Goal: Task Accomplishment & Management: Complete application form

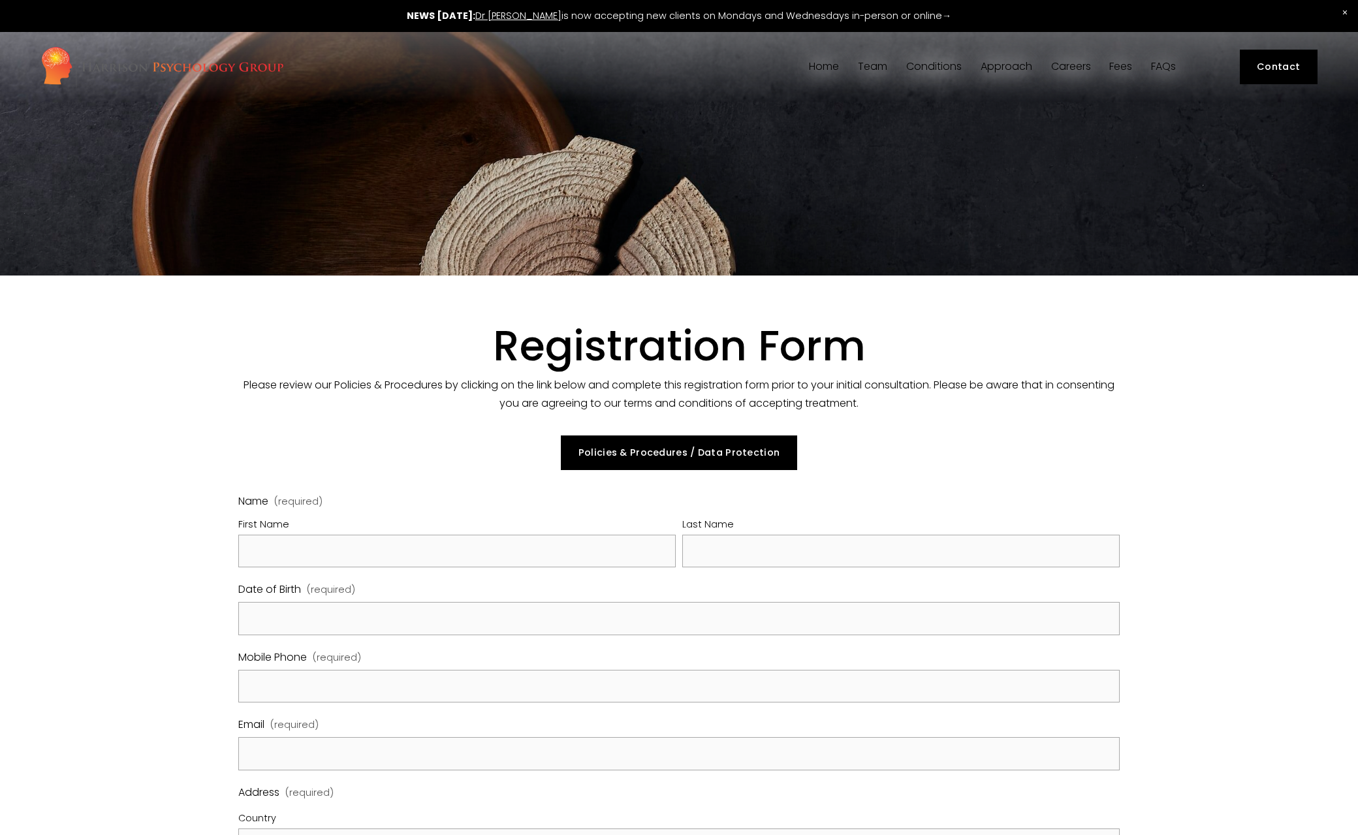
select select "GB"
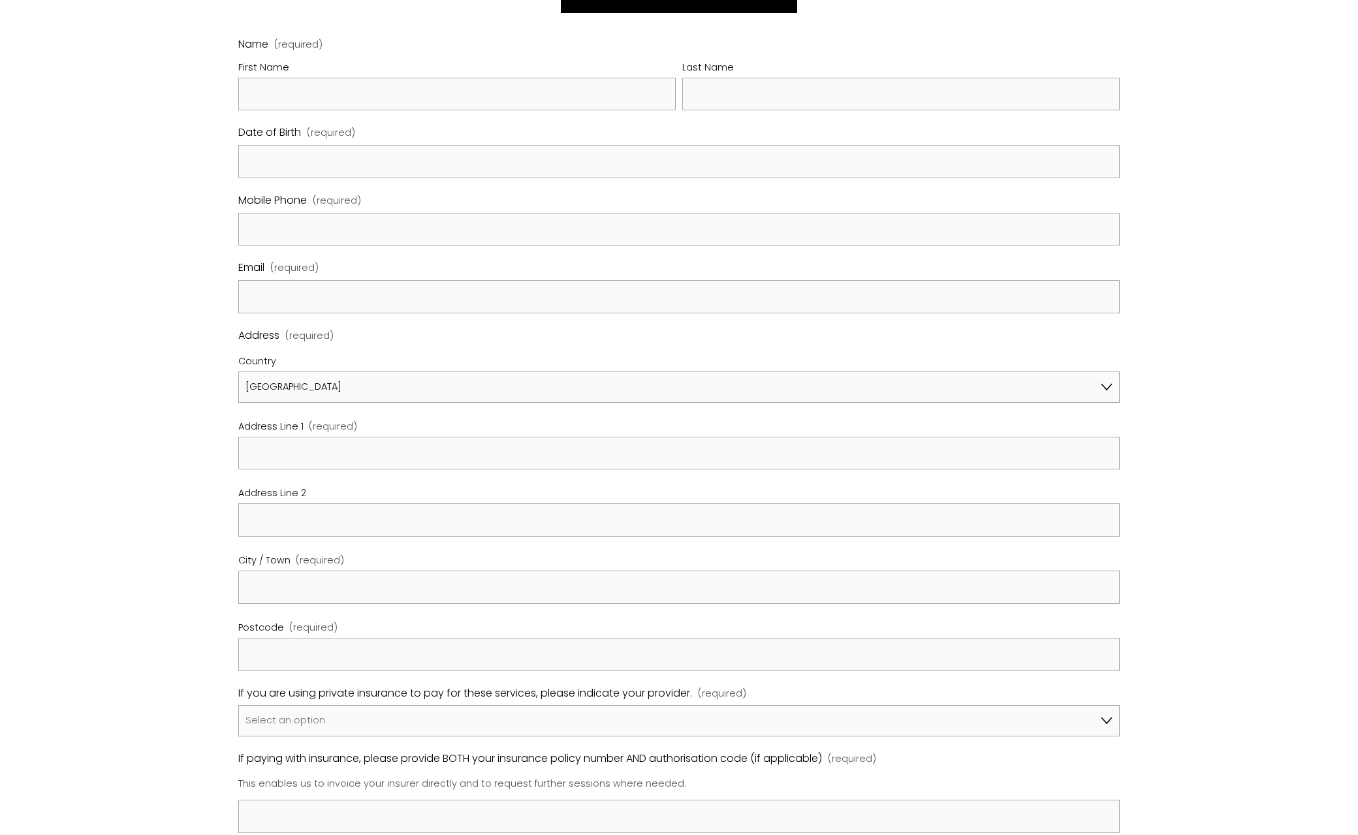
scroll to position [131, 0]
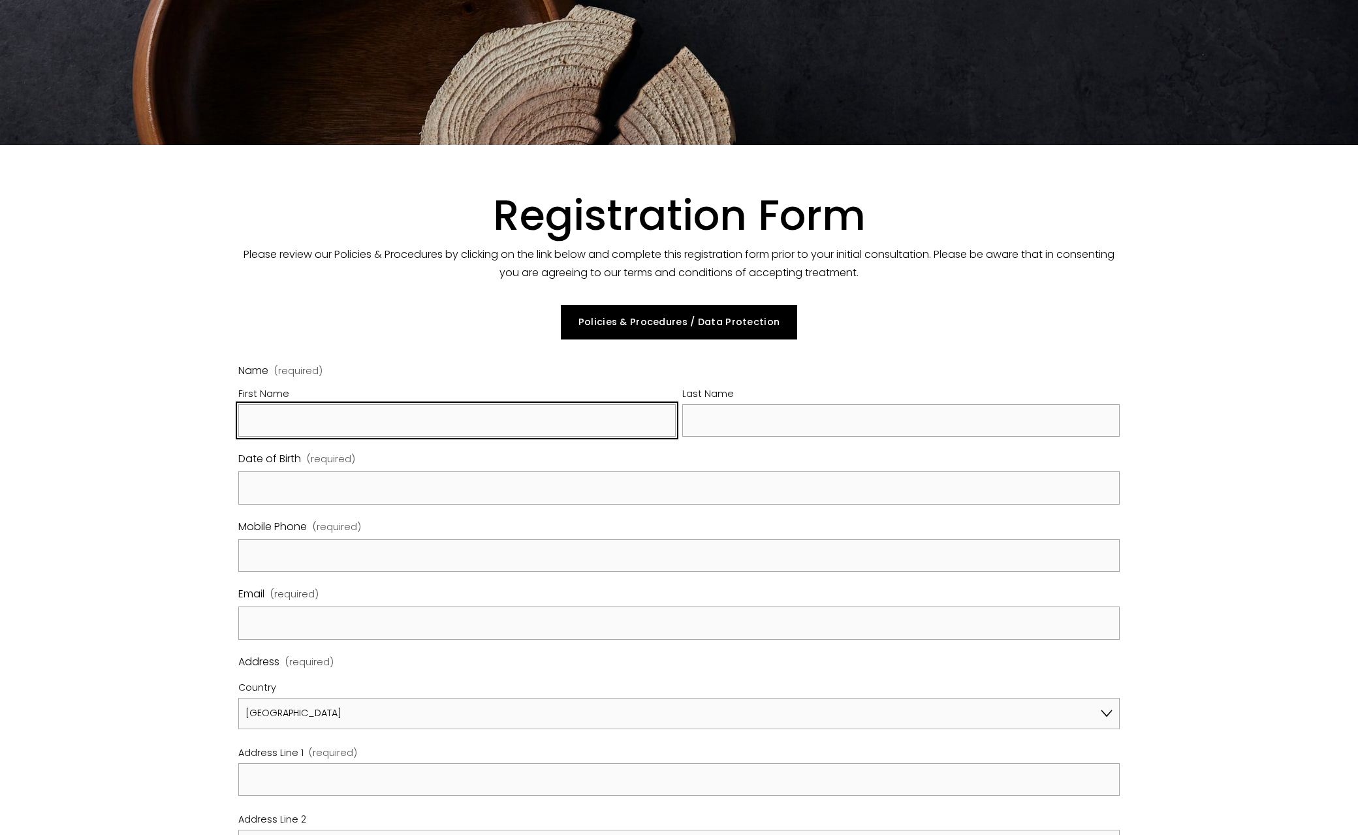
click at [407, 425] on input "First Name" at bounding box center [457, 420] width 438 height 33
type input "[PERSON_NAME]"
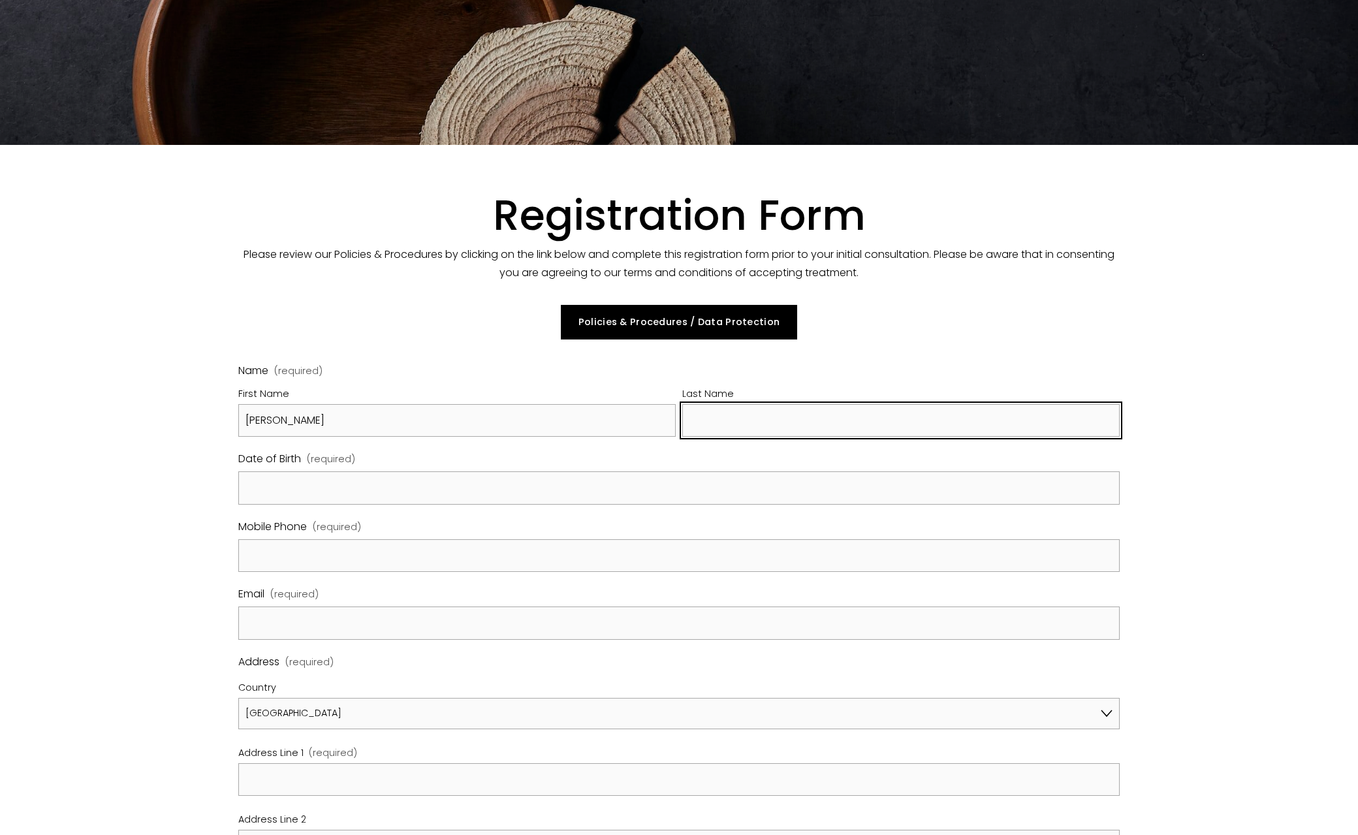
type input "Bell"
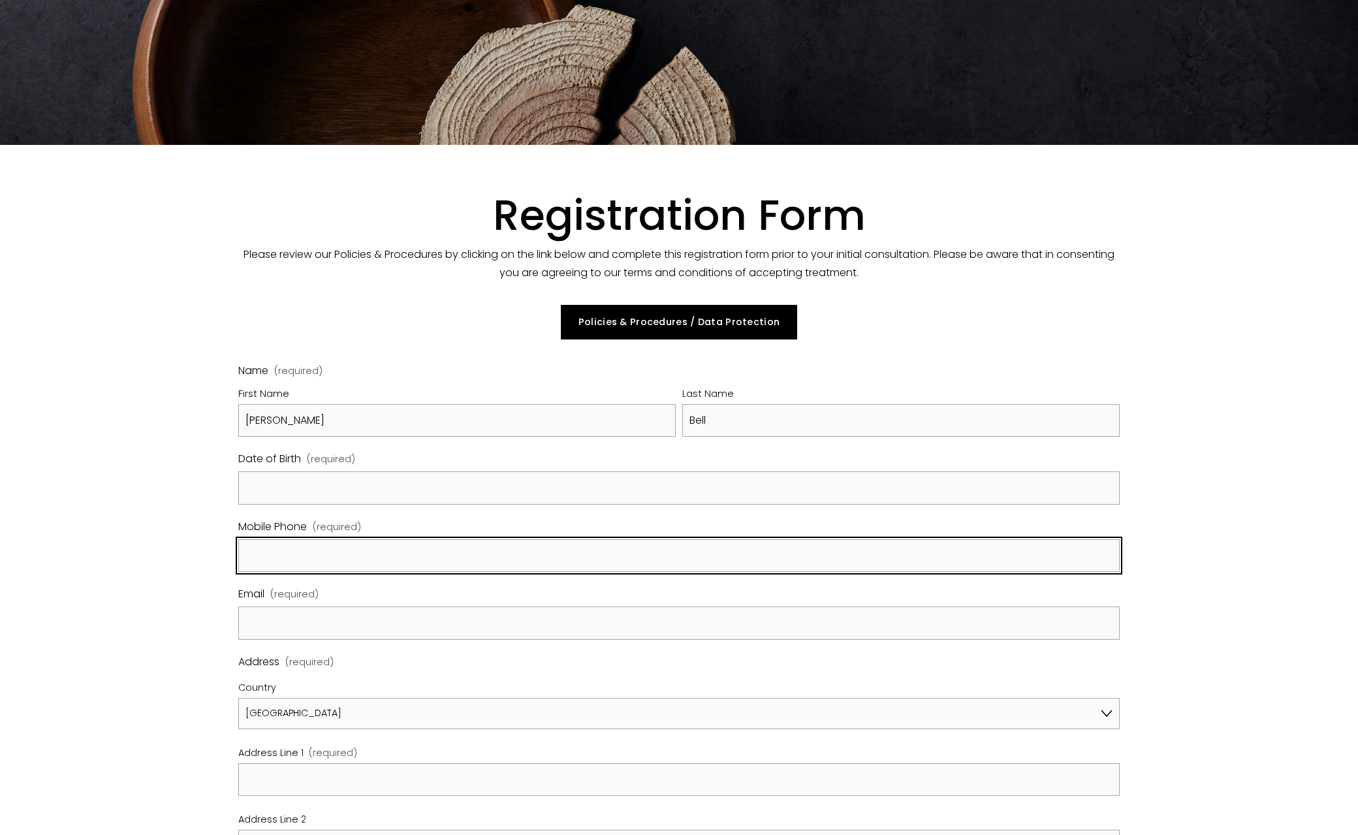
type input "07946612644"
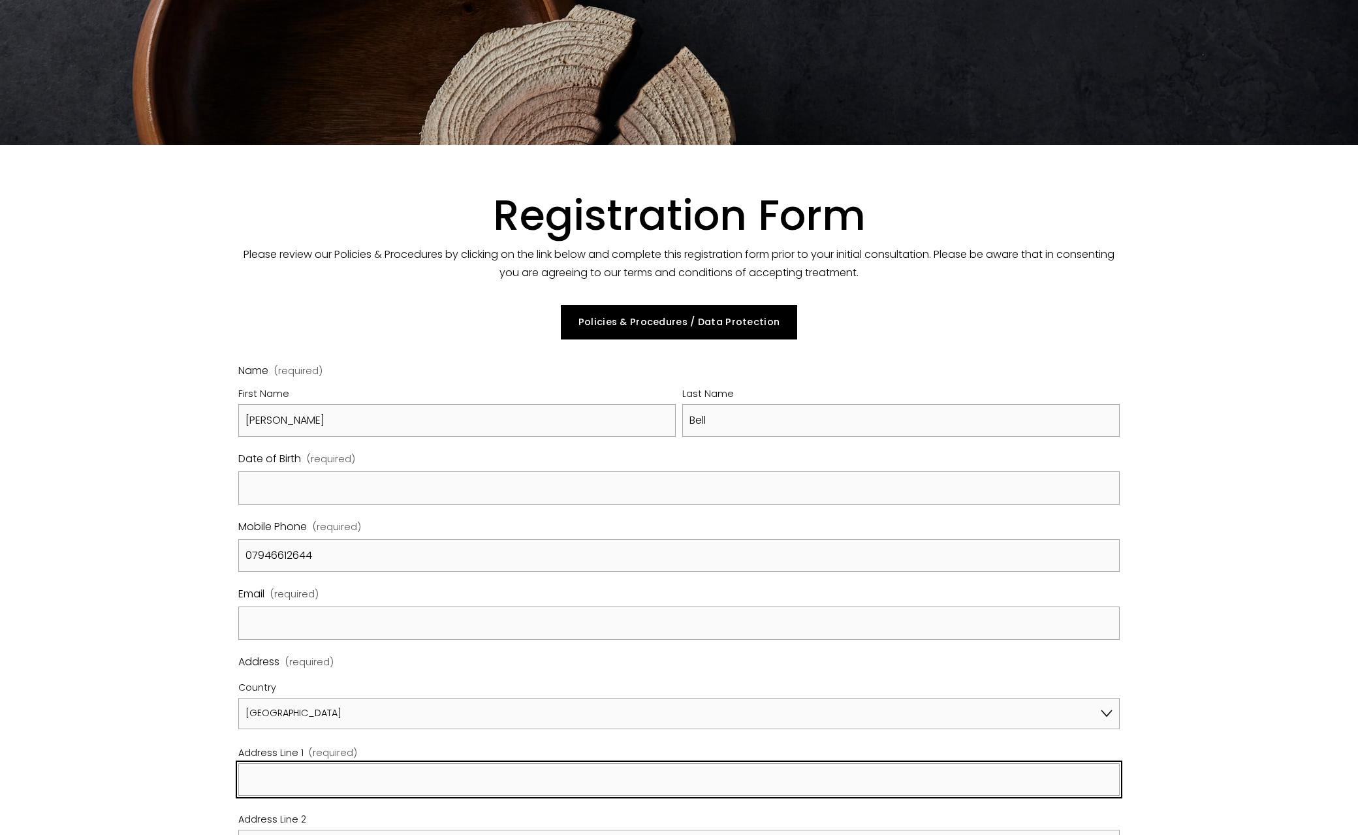
type input "[STREET_ADDRESS]"
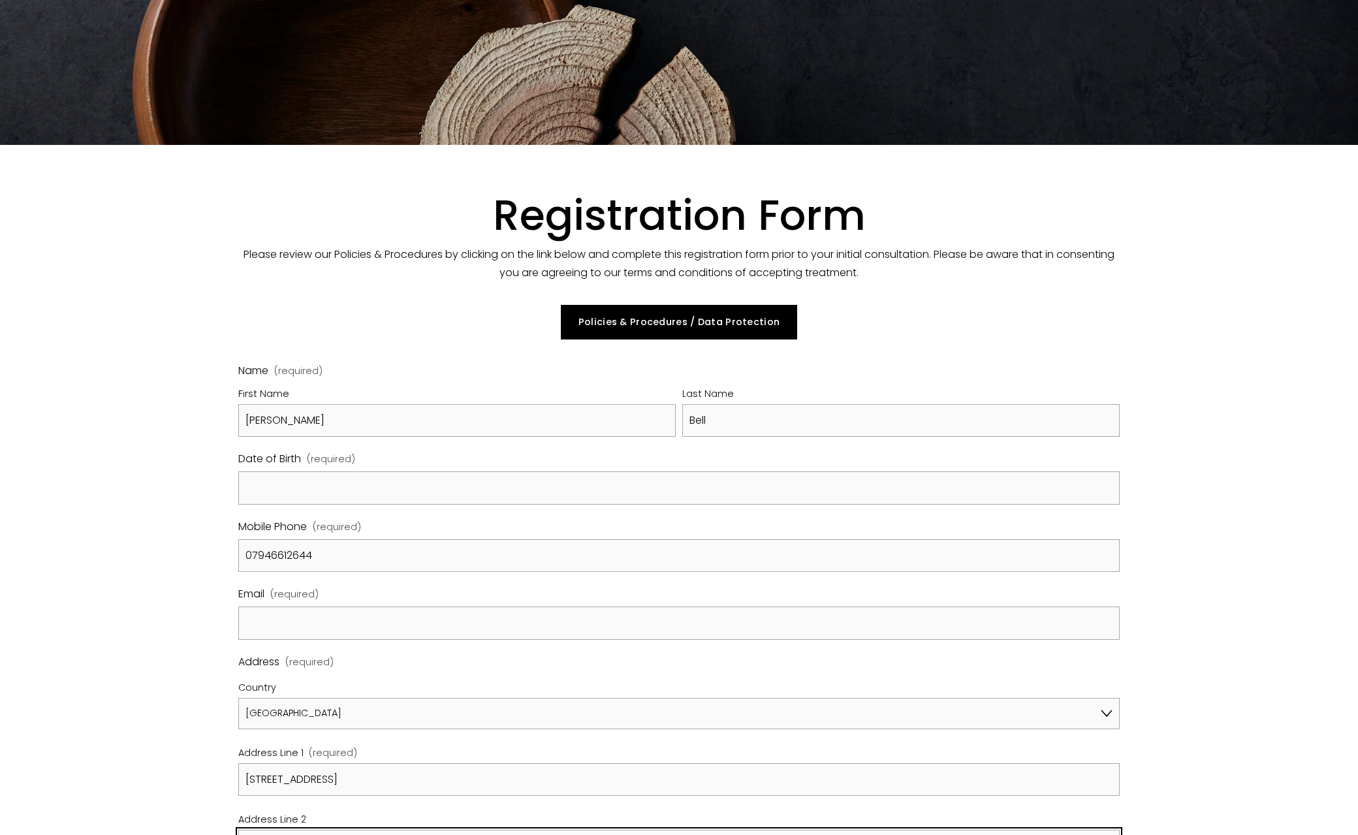
type input "Flat 57, Pullman Haul"
type input "BN1 4LS"
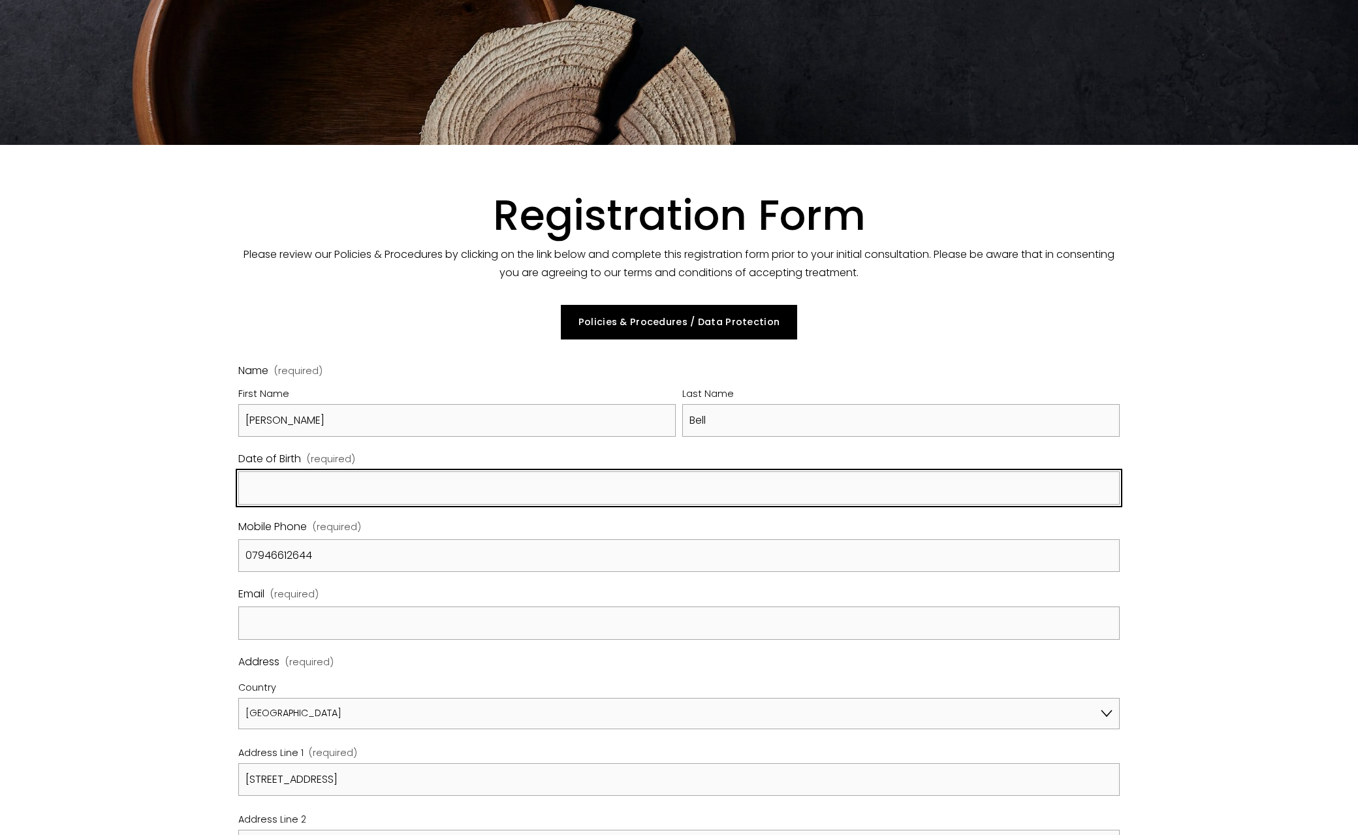
click at [362, 498] on input "Date of Birth (required)" at bounding box center [679, 487] width 882 height 33
type input "[DATE]"
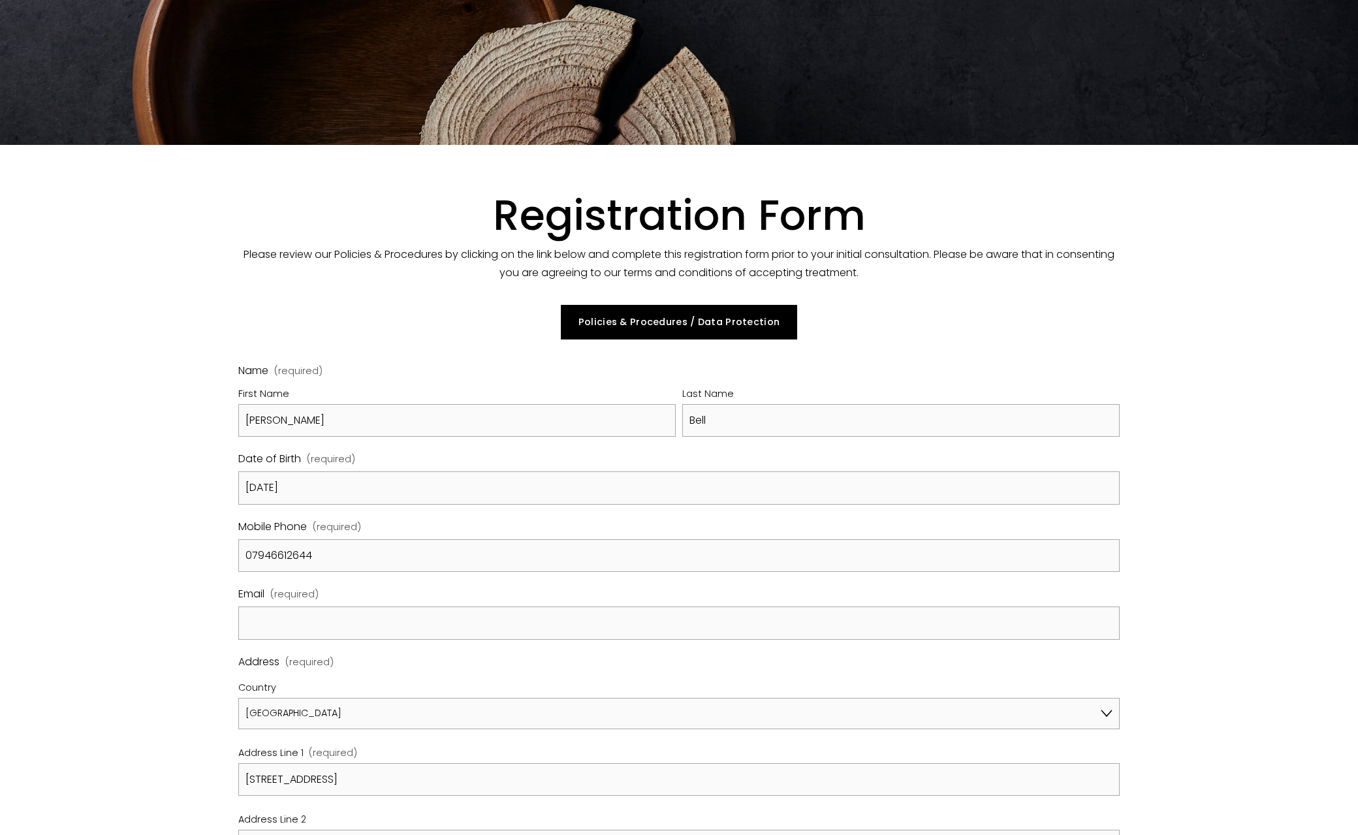
click at [354, 604] on label "Email (required)" at bounding box center [679, 596] width 882 height 22
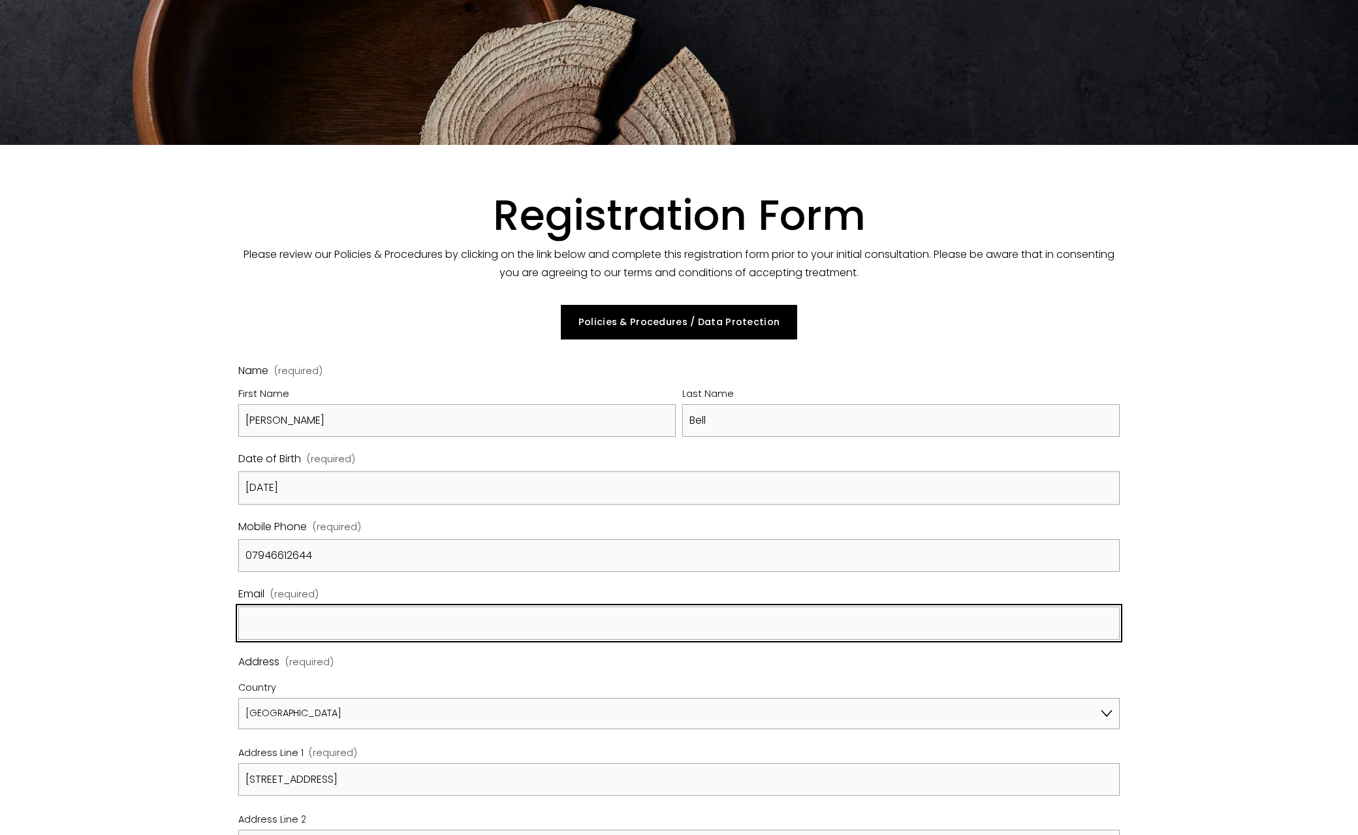
click at [354, 607] on input "Email (required)" at bounding box center [679, 623] width 882 height 33
type input "[EMAIL_ADDRESS][DOMAIN_NAME]"
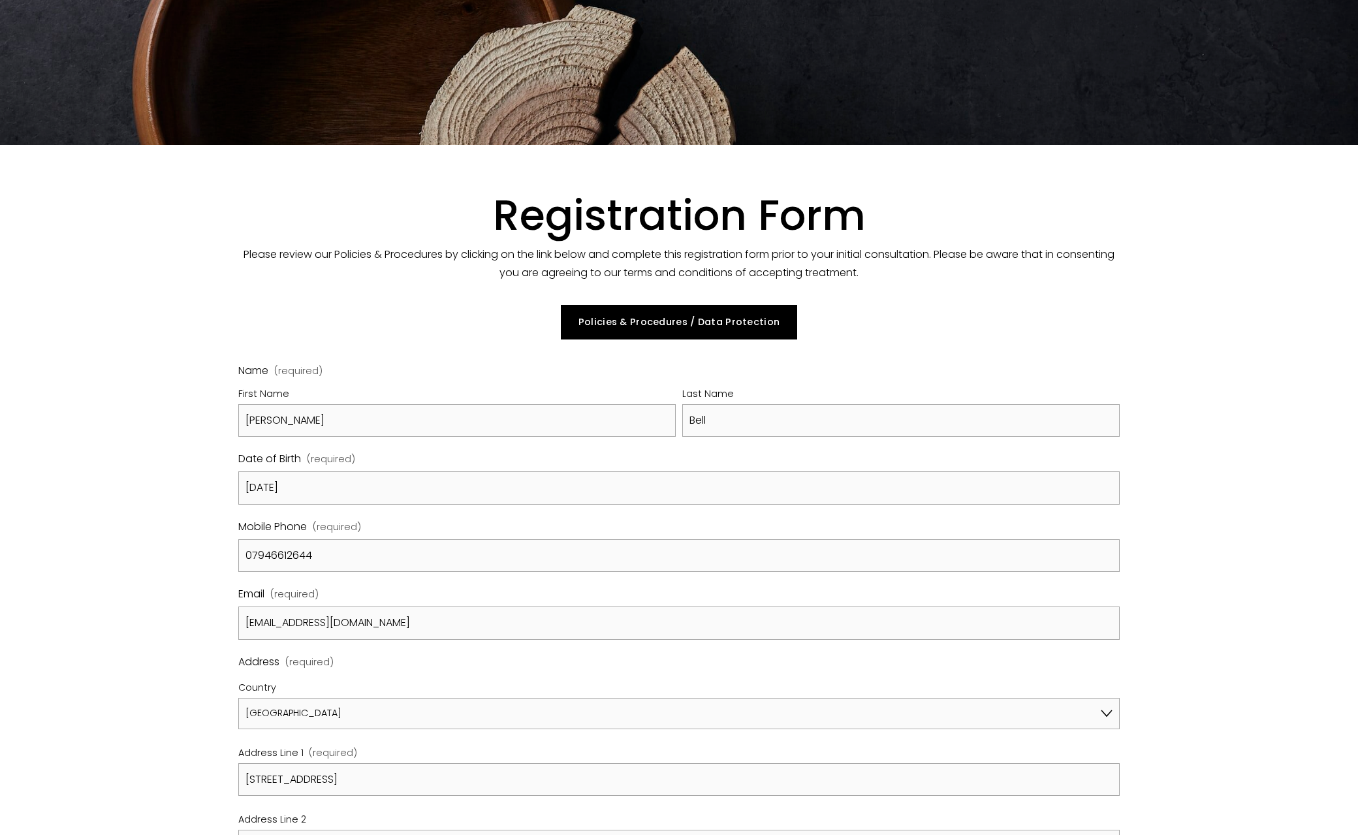
type input "[GEOGRAPHIC_DATA]"
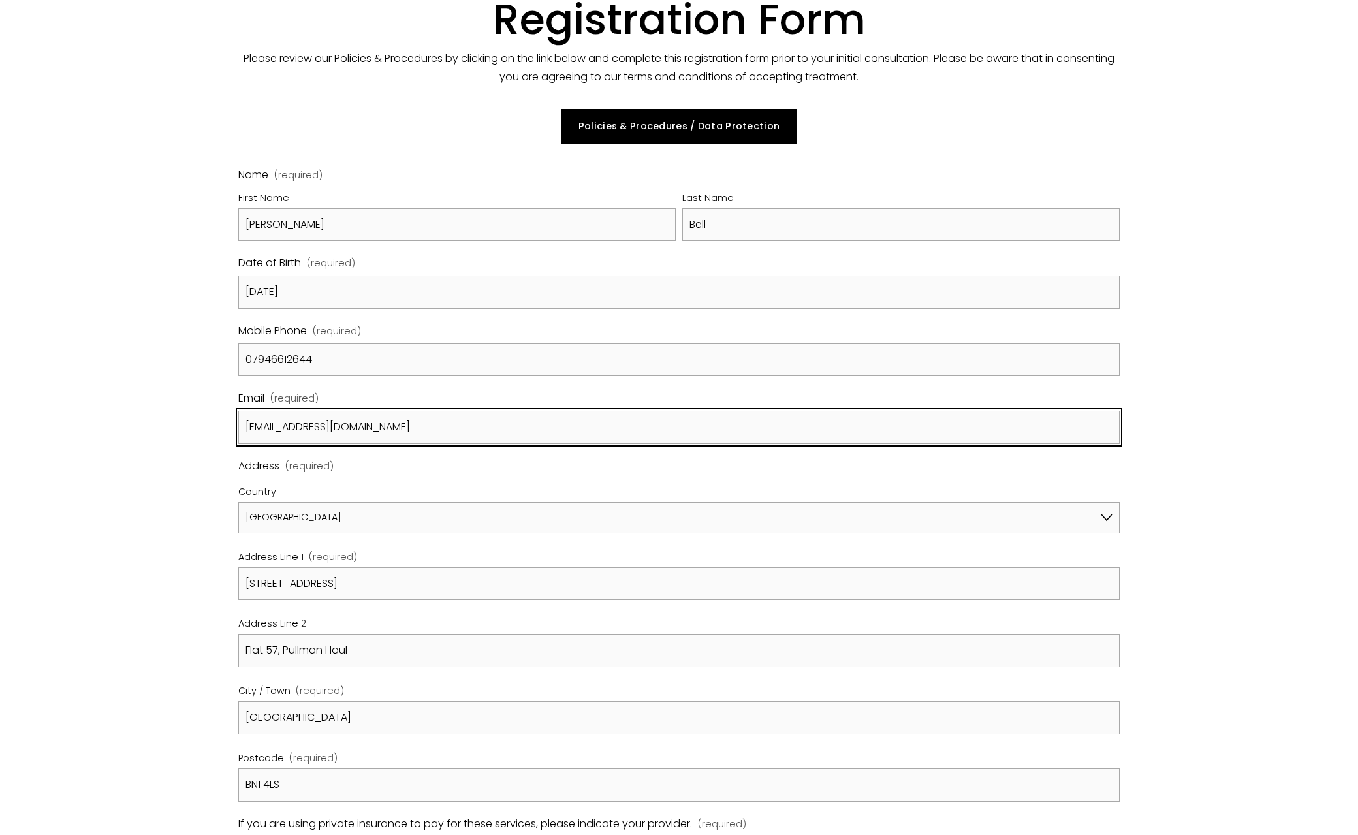
scroll to position [522, 0]
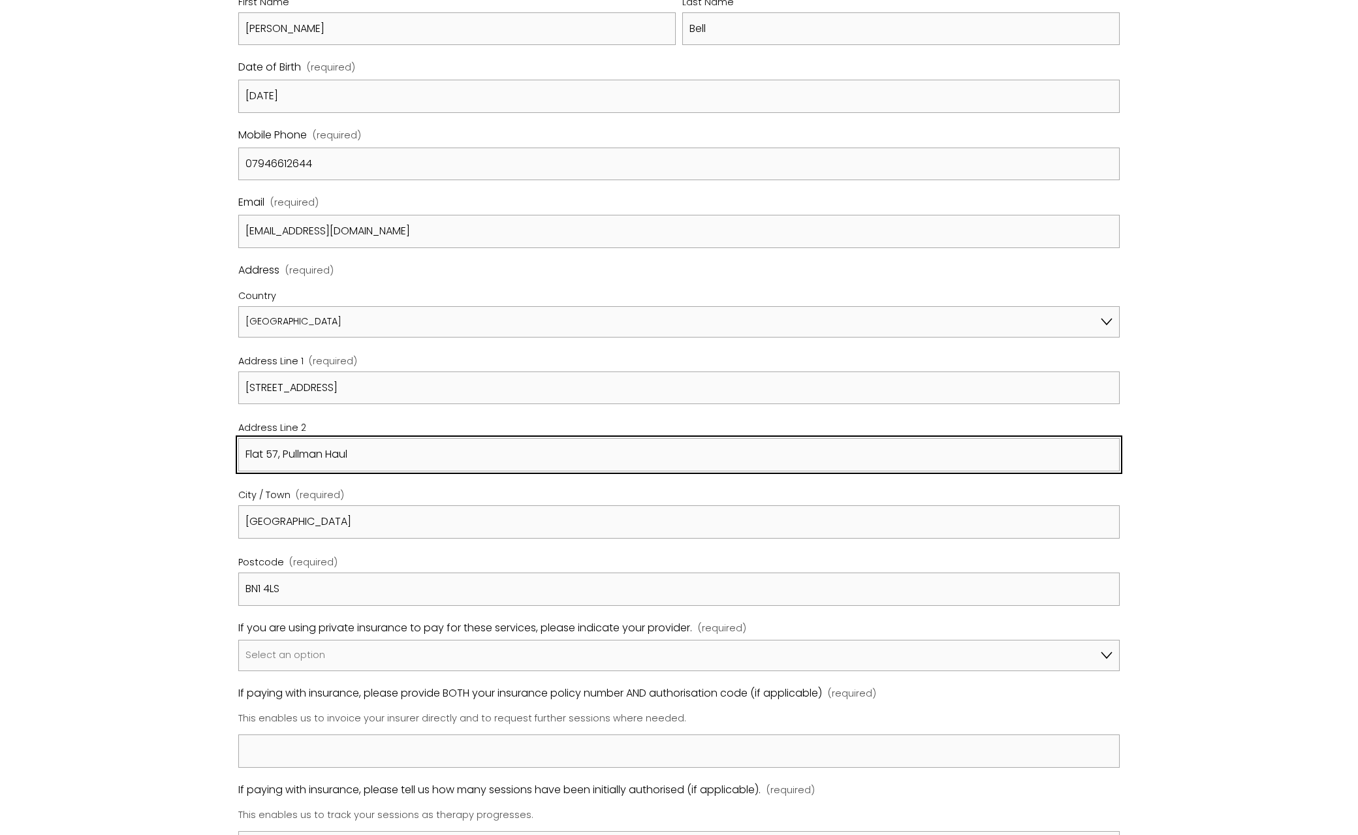
click at [287, 446] on input "Flat 57, Pullman Haul" at bounding box center [679, 454] width 882 height 33
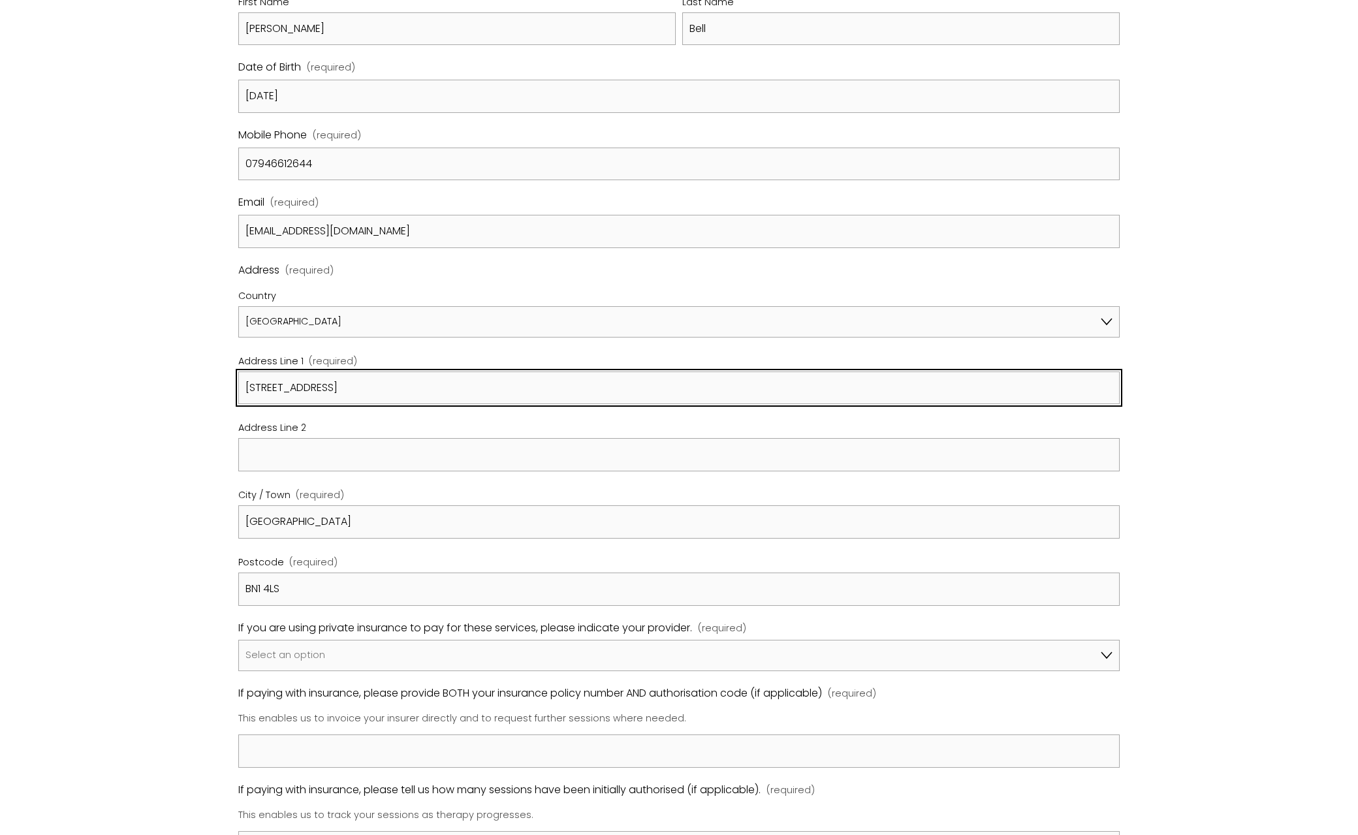
click at [245, 389] on input "[STREET_ADDRESS]" at bounding box center [679, 388] width 882 height 33
paste input "Flat 57, Pullman Haul"
type input "Flat 57, Pullman Haul"
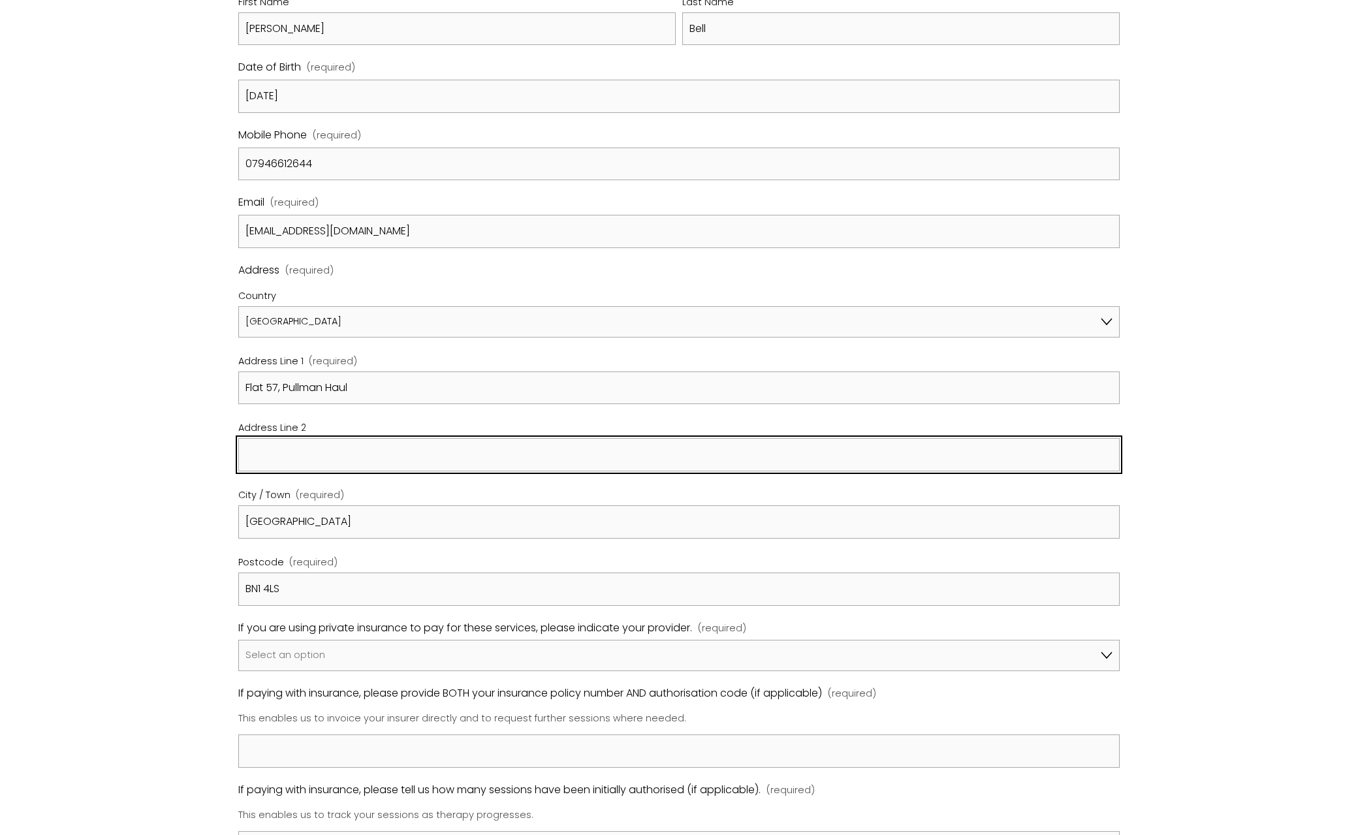
paste input "[STREET_ADDRESS]"
type input "[STREET_ADDRESS]"
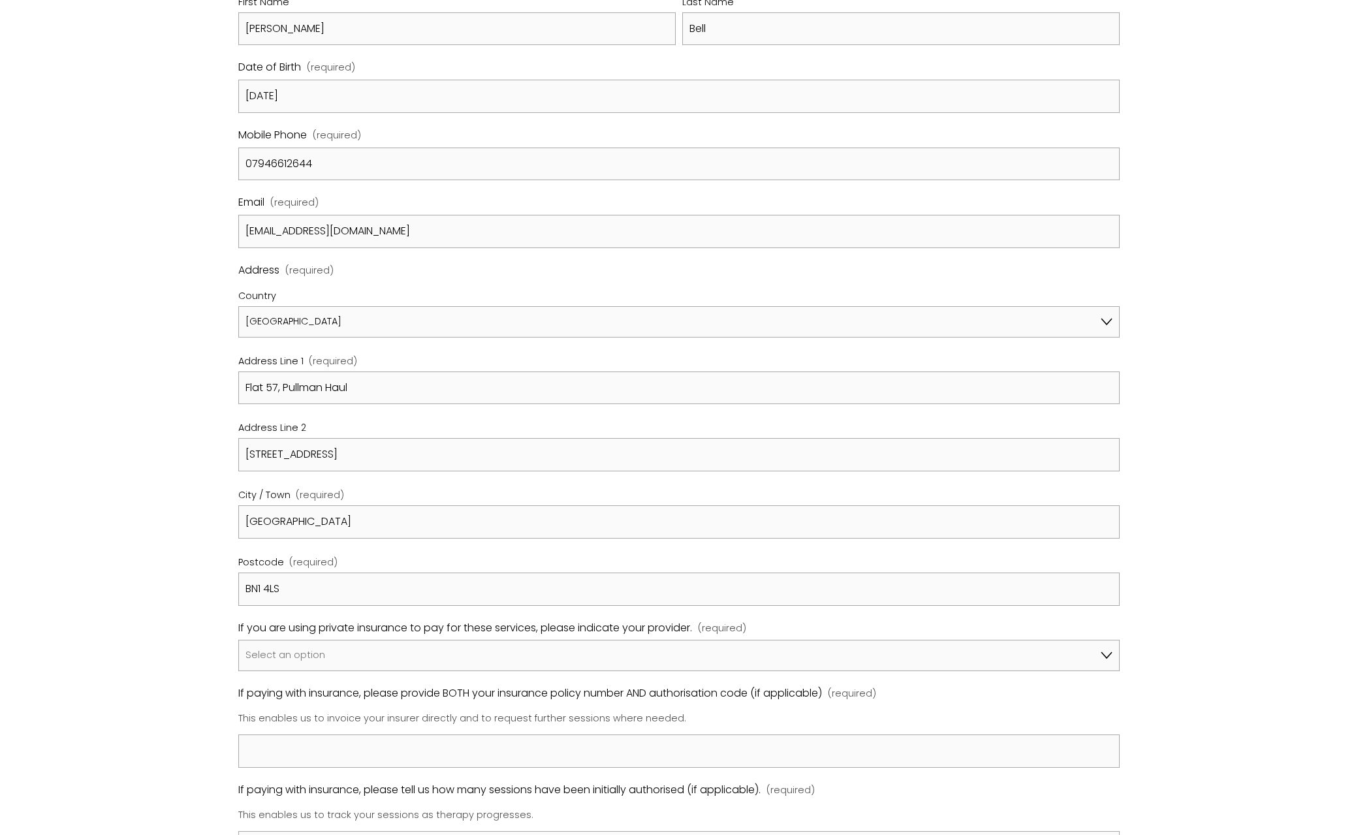
click at [175, 407] on div "Registration Form Please review our Policies & Procedures by clicking on the li…" at bounding box center [679, 707] width 1257 height 1908
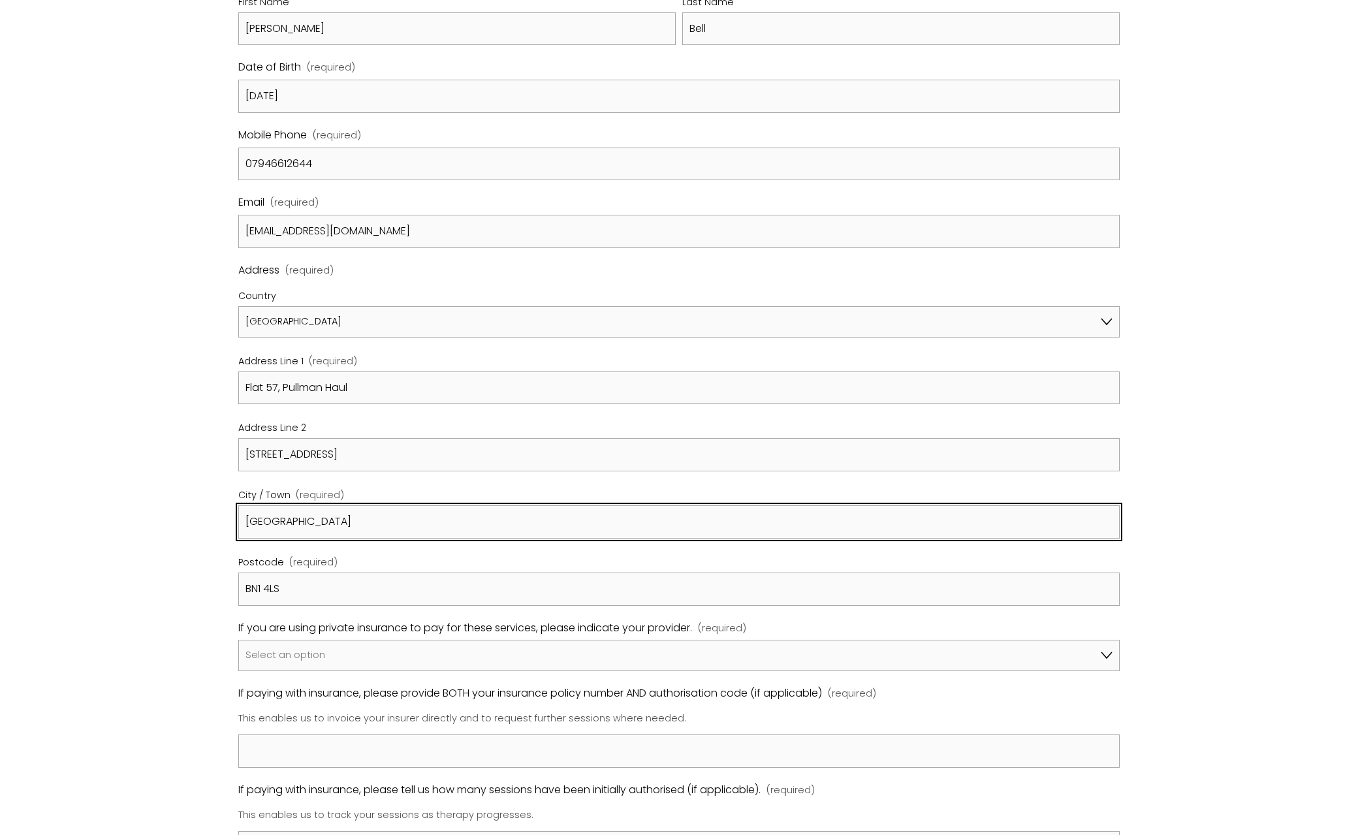
click at [292, 512] on input "[GEOGRAPHIC_DATA]" at bounding box center [679, 521] width 882 height 33
type input "[GEOGRAPHIC_DATA]"
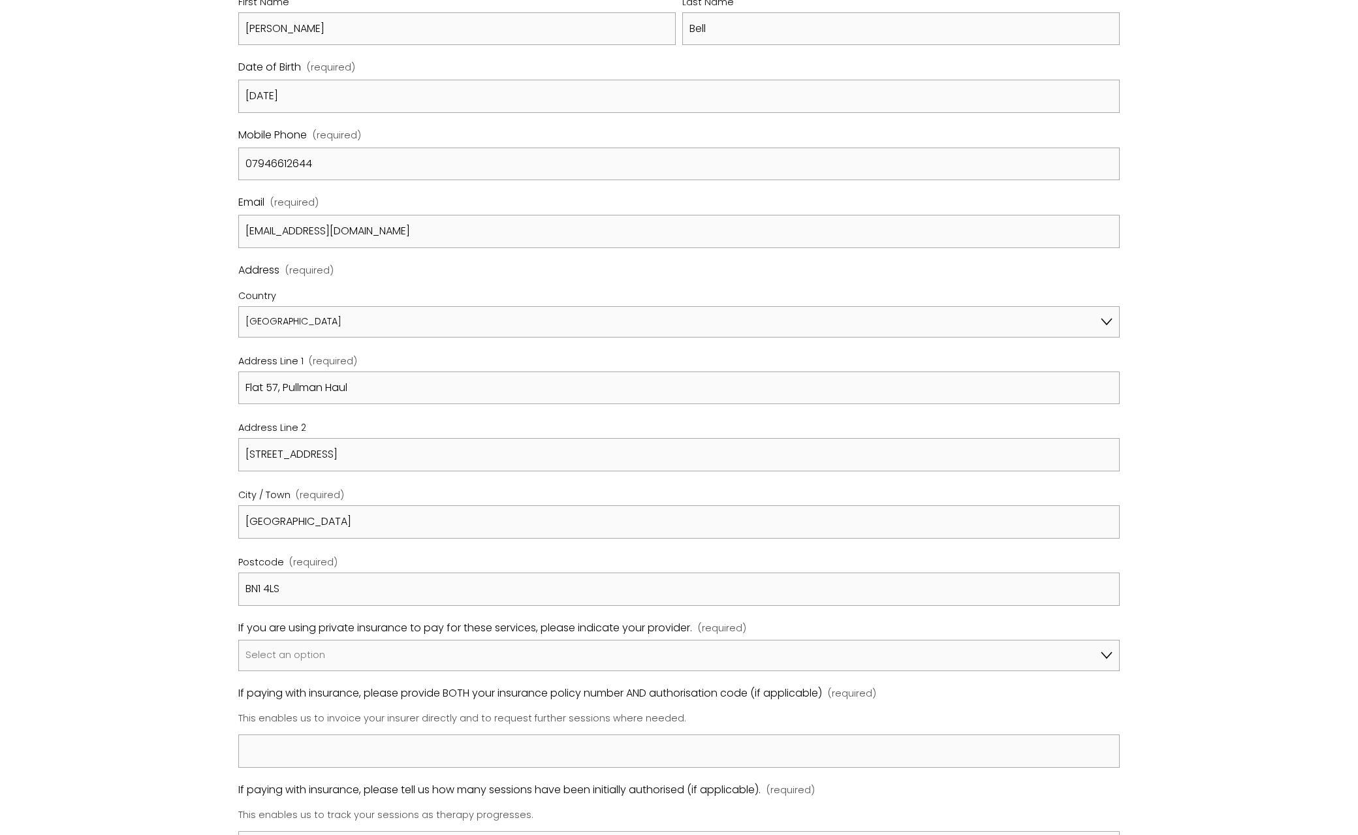
click at [97, 511] on div "Registration Form Please review our Policies & Procedures by clicking on the li…" at bounding box center [679, 707] width 1257 height 1908
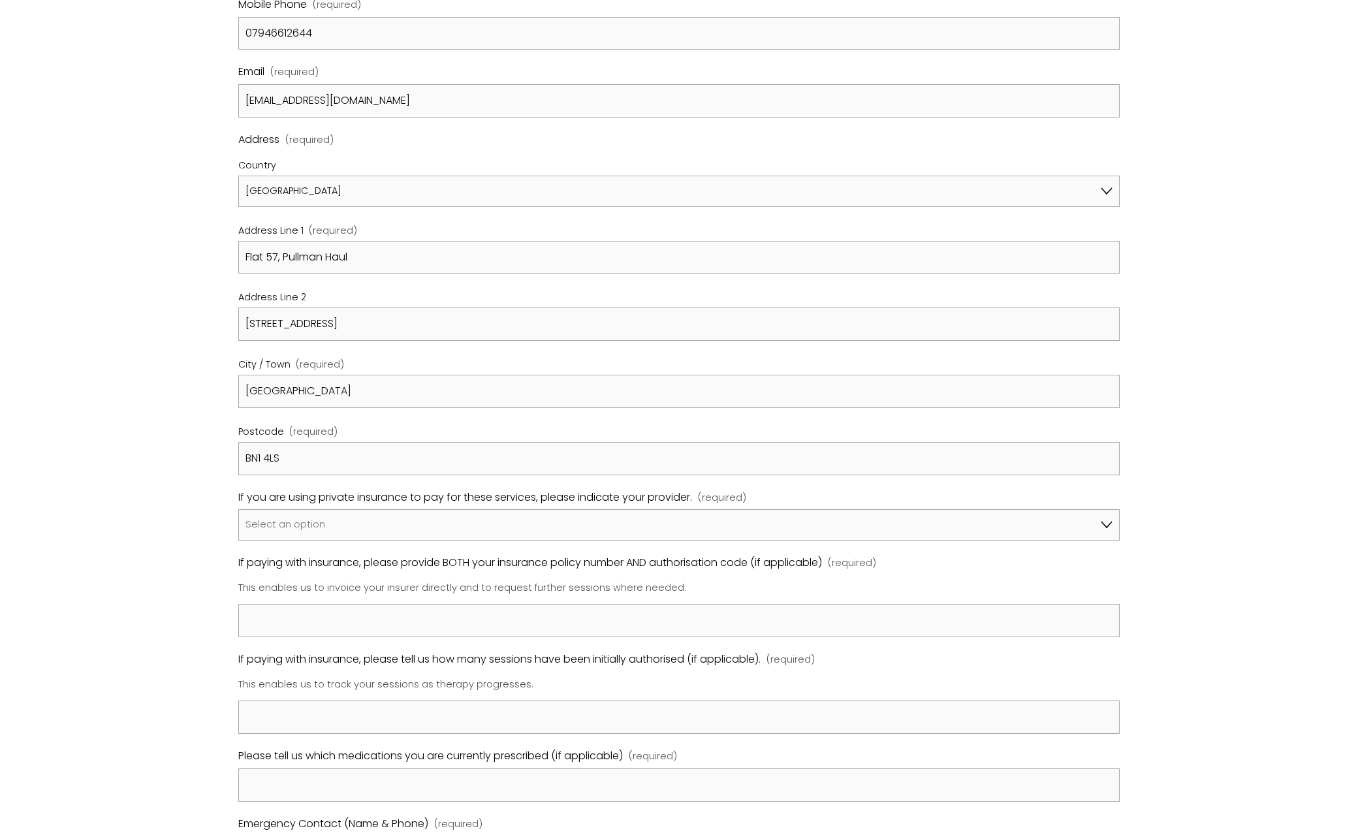
scroll to position [718, 0]
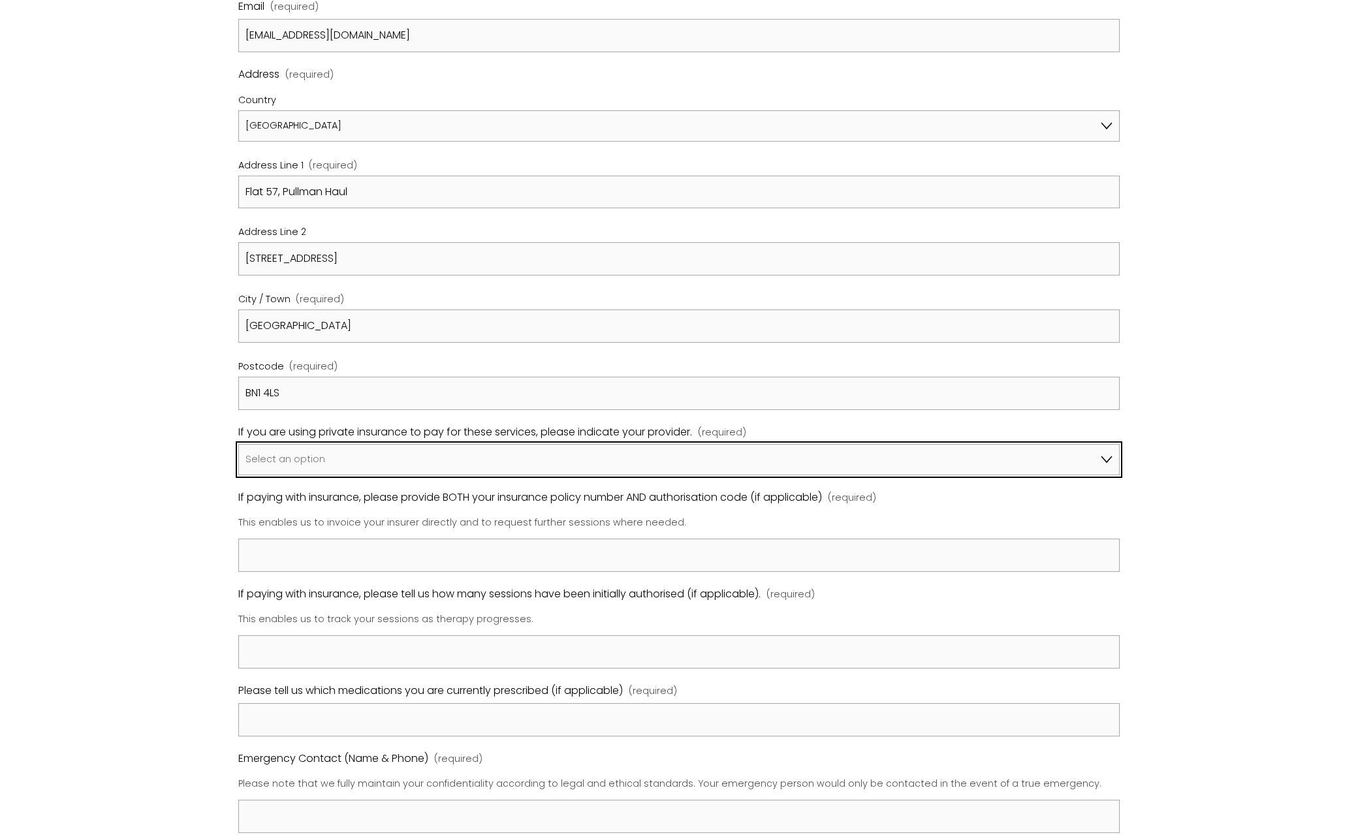
click at [395, 448] on select "Select an option I am not using insurance Axa Aviva Bupa Cigna Healix Vitality …" at bounding box center [679, 459] width 882 height 31
select select "Bupa"
click at [238, 444] on select "Select an option I am not using insurance Axa Aviva Bupa Cigna Healix Vitality …" at bounding box center [679, 459] width 882 height 31
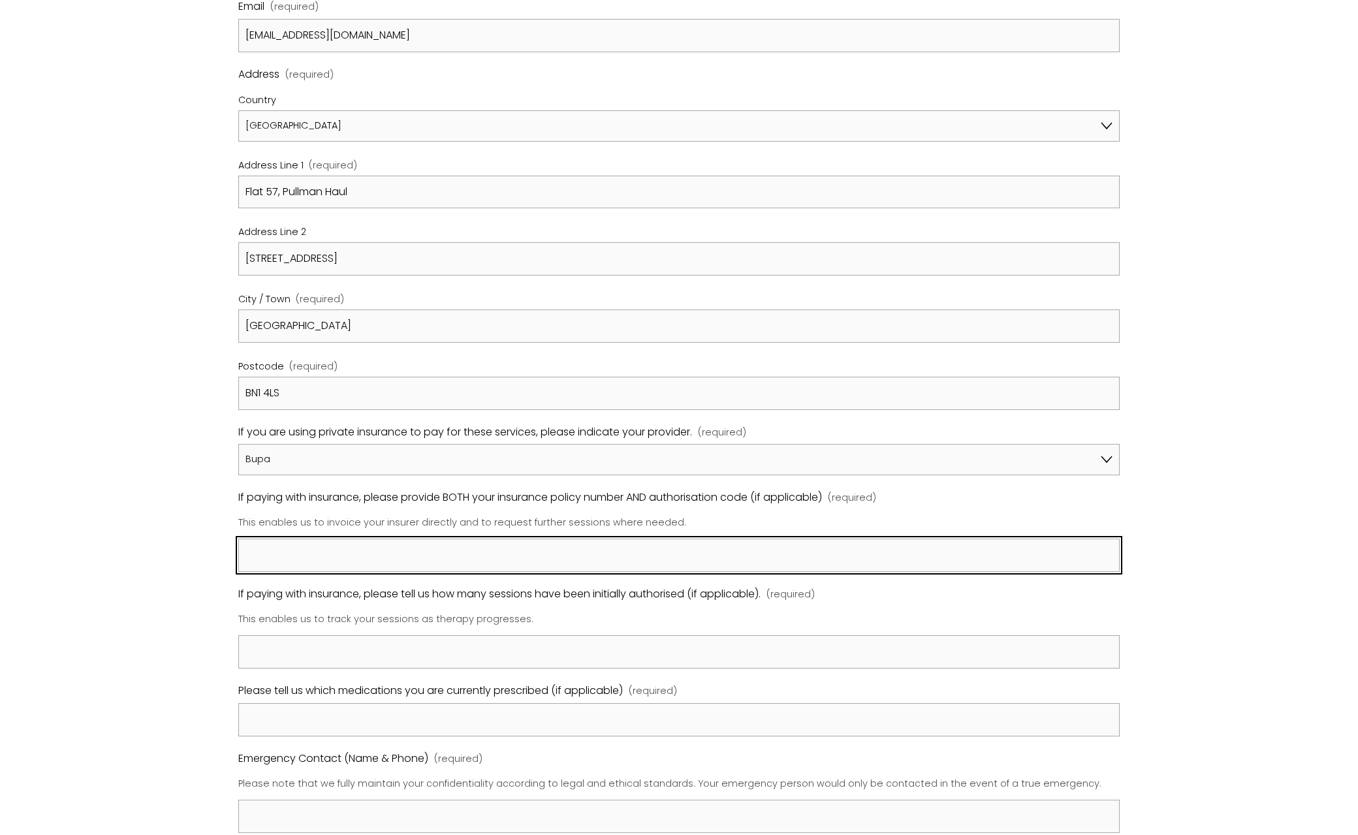
click at [381, 543] on input "If paying with insurance, please provide BOTH your insurance policy number AND …" at bounding box center [679, 555] width 882 height 33
click at [539, 554] on input "If paying with insurance, please provide BOTH your insurance policy number AND …" at bounding box center [679, 555] width 882 height 33
paste input "Bupa membership number: 0433533615"
click at [773, 556] on input "Bupa membership number: 0433533615" at bounding box center [679, 555] width 882 height 33
paste input "preauthorisation number 68812267"
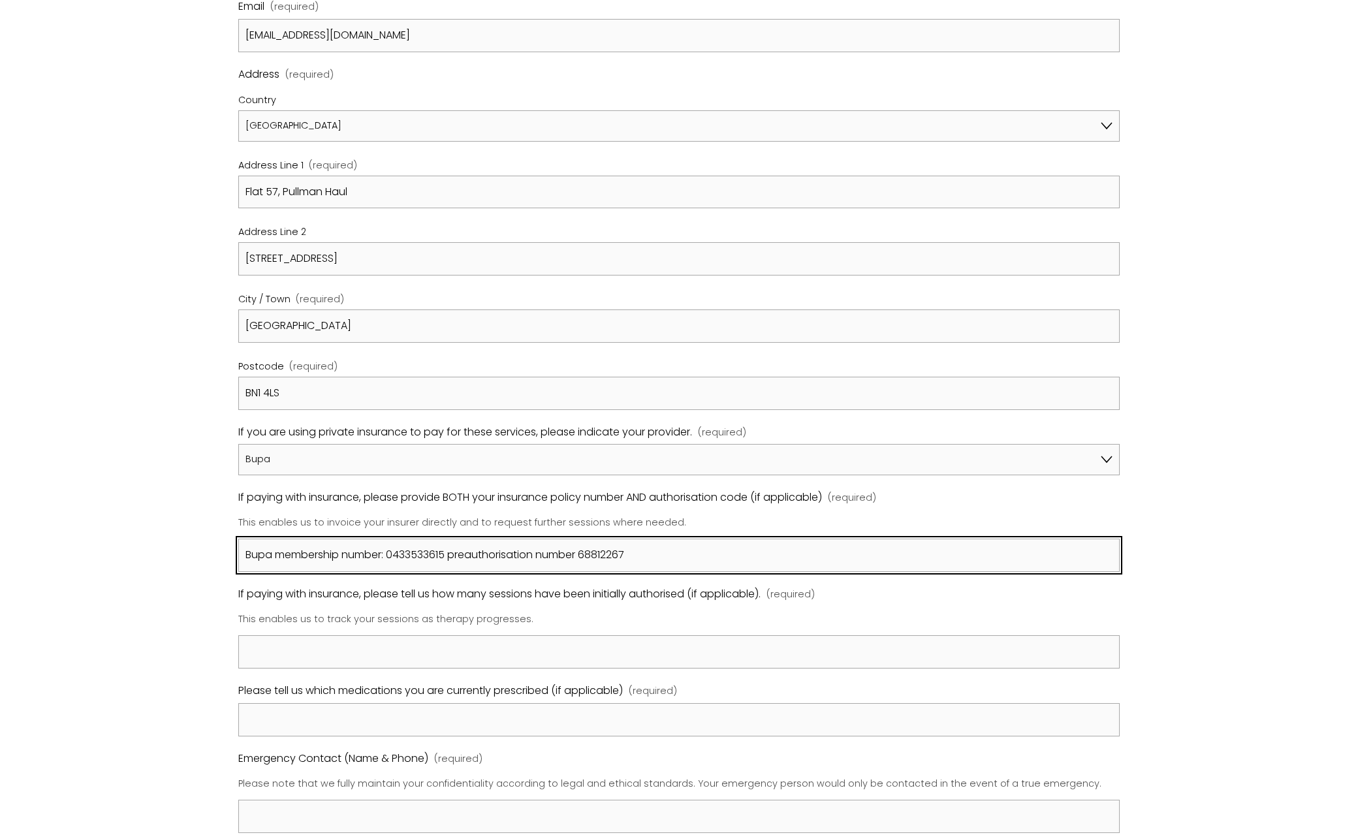
click at [579, 550] on input "Bupa membership number: 0433533615 preauthorisation number 68812267" at bounding box center [679, 555] width 882 height 33
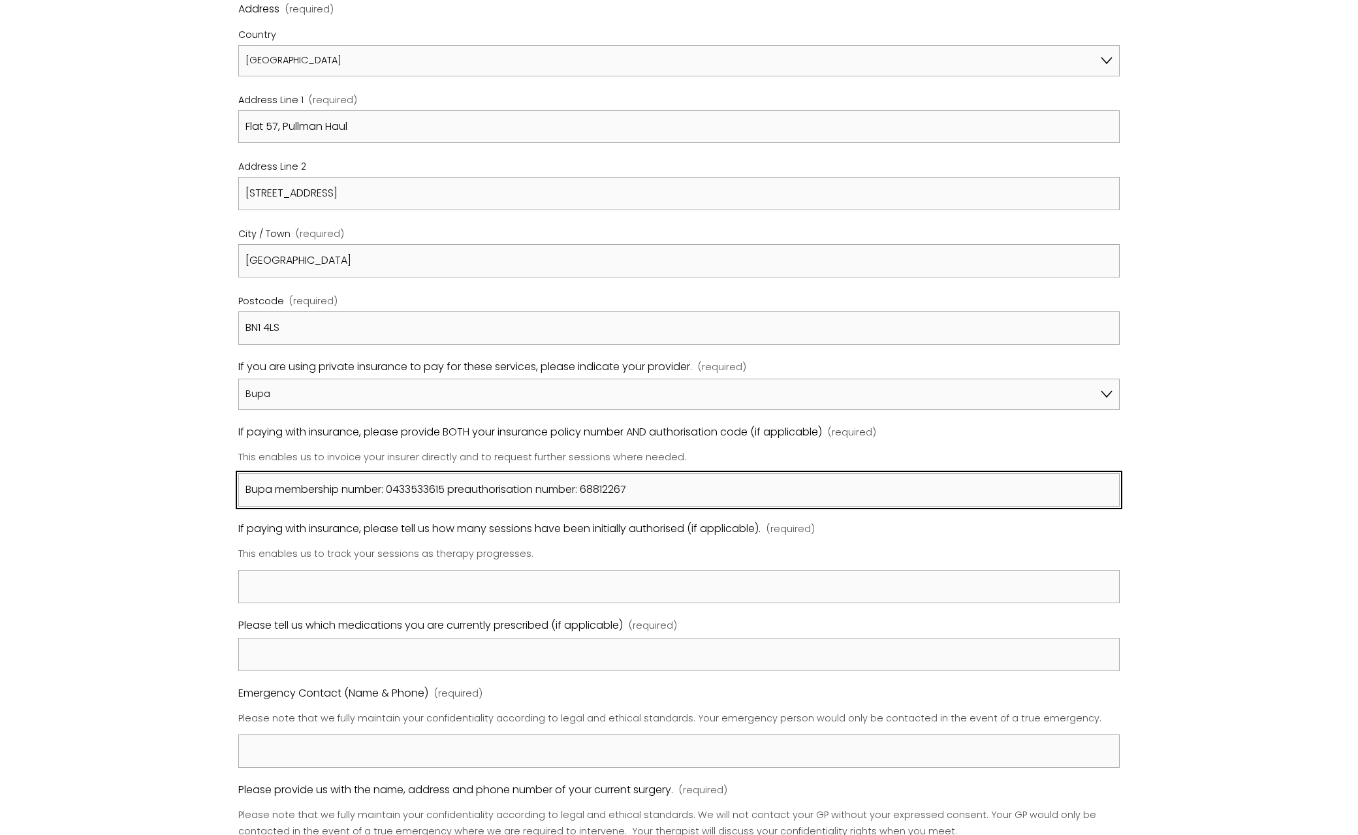
type input "Bupa membership number: 0433533615 preauthorisation number: 68812267"
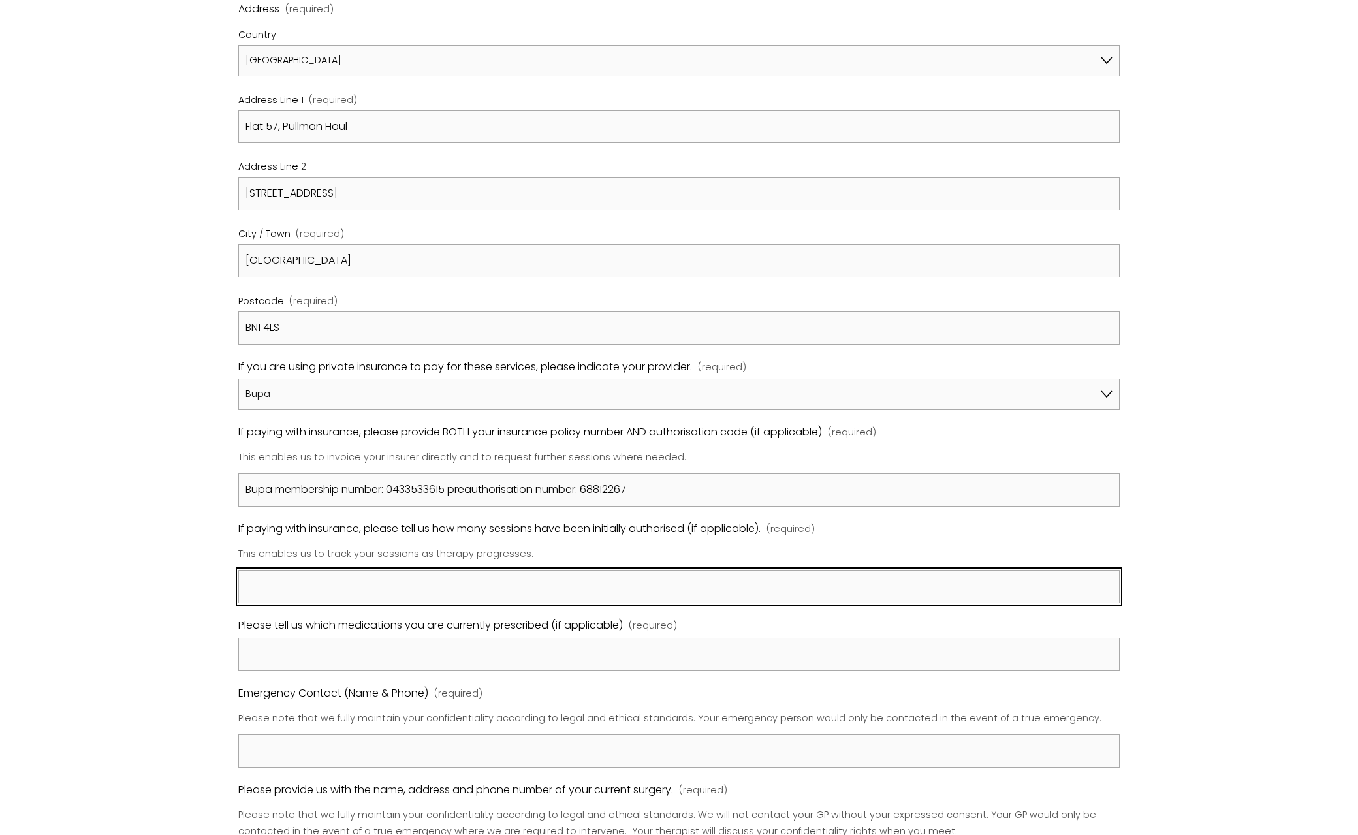
click at [509, 586] on input "If paying with insurance, please tell us how many sessions have been initially …" at bounding box center [679, 586] width 882 height 33
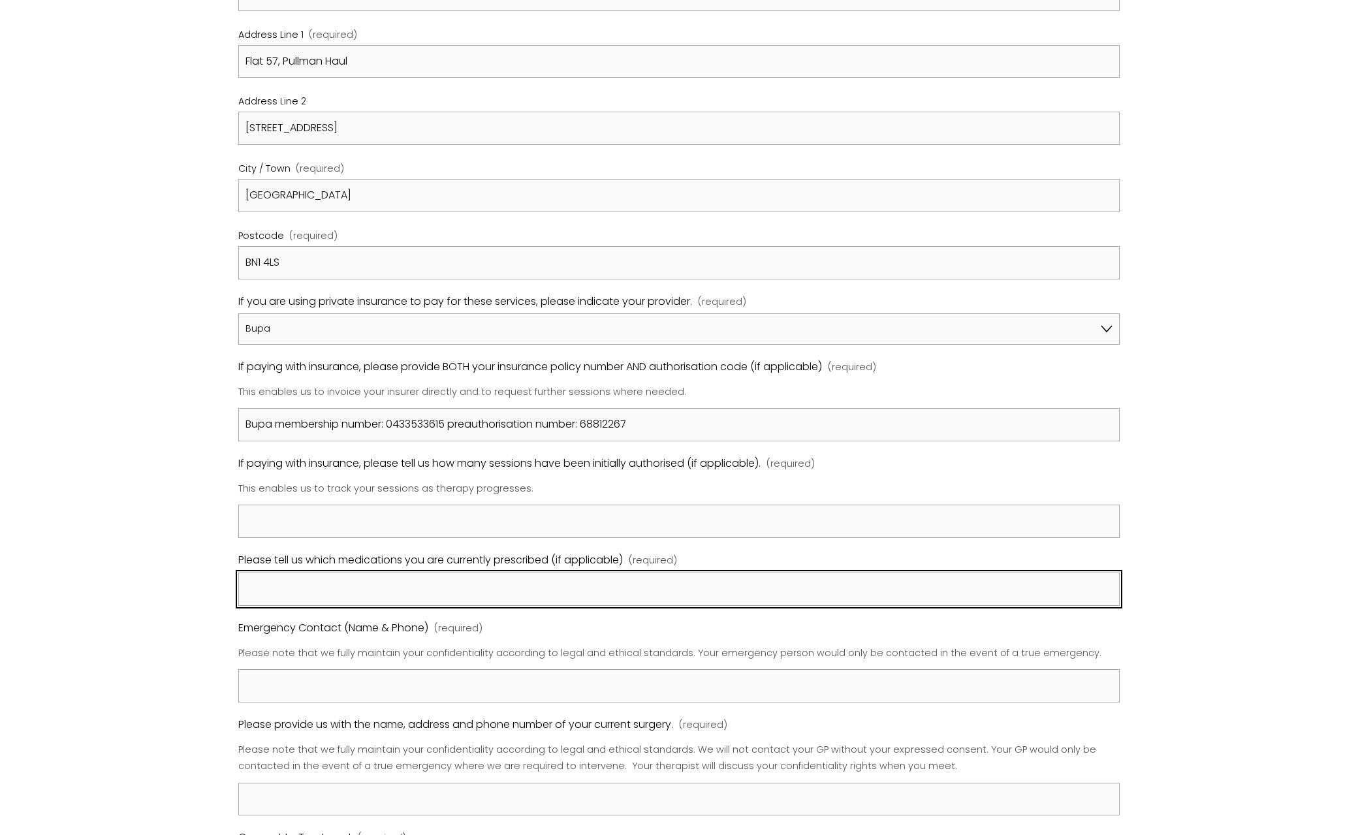
click at [490, 590] on input "Please tell us which medications you are currently prescribed (if applicable) (…" at bounding box center [679, 589] width 882 height 33
click at [344, 586] on input "lanzoprazole 30mg, cetrizine hydrochloride 10mg daily" at bounding box center [679, 589] width 882 height 33
click at [472, 584] on input "lanzoprazole 30mg daily, cetrizine hydrochloride 10mg daily" at bounding box center [679, 589] width 882 height 33
click at [389, 581] on input "lanzoprazole 30mg daily, cetrizine hydrochloride 10mg daily" at bounding box center [679, 589] width 882 height 33
click at [421, 584] on input "lanzoprazole 30mg daily, certrizine hydrochloride 10mg daily" at bounding box center [679, 589] width 882 height 33
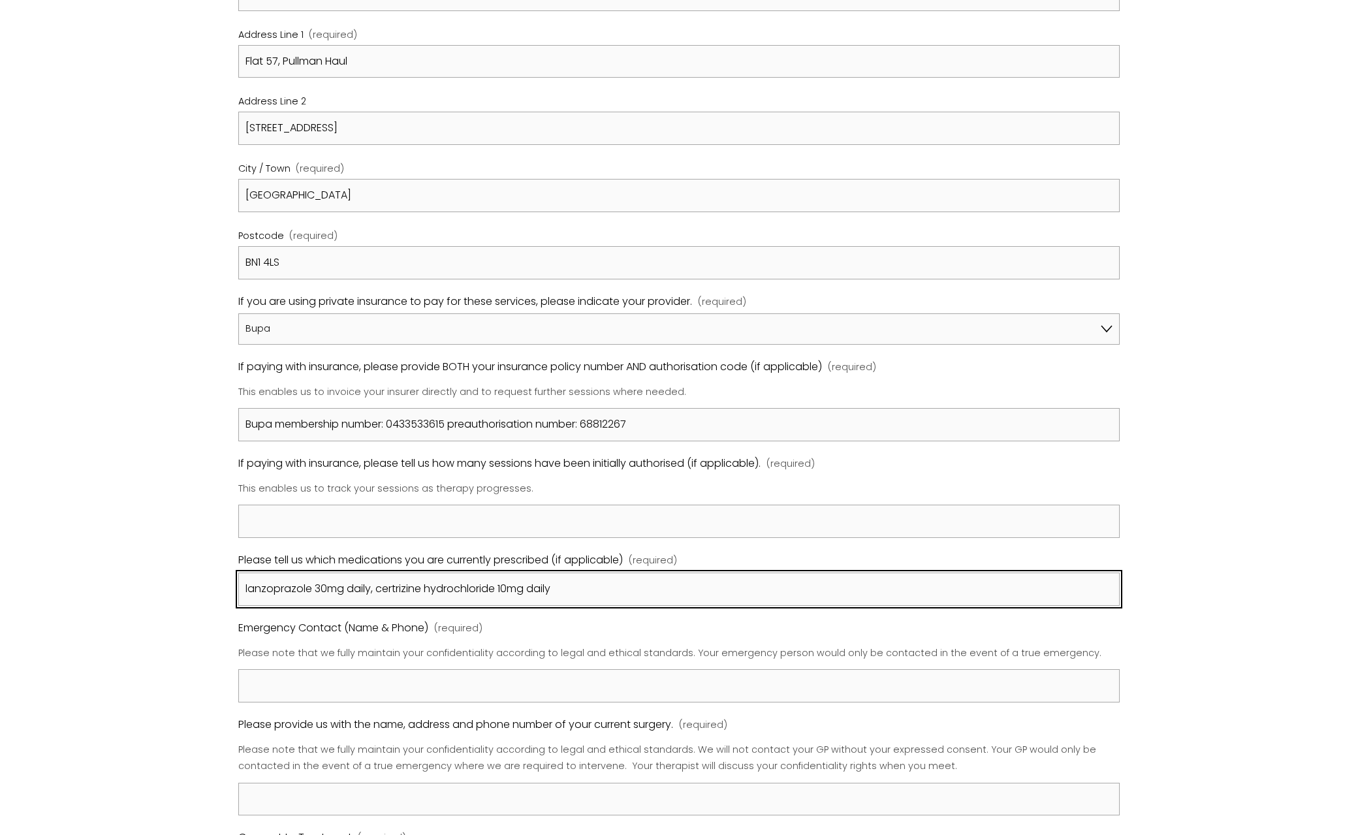
click at [482, 582] on input "lanzoprazole 30mg daily, certrizine hydrochloride 10mg daily" at bounding box center [679, 589] width 882 height 33
type input "lanzoprazole 30mg daily, certrizine hydrochloride 10mg daily"
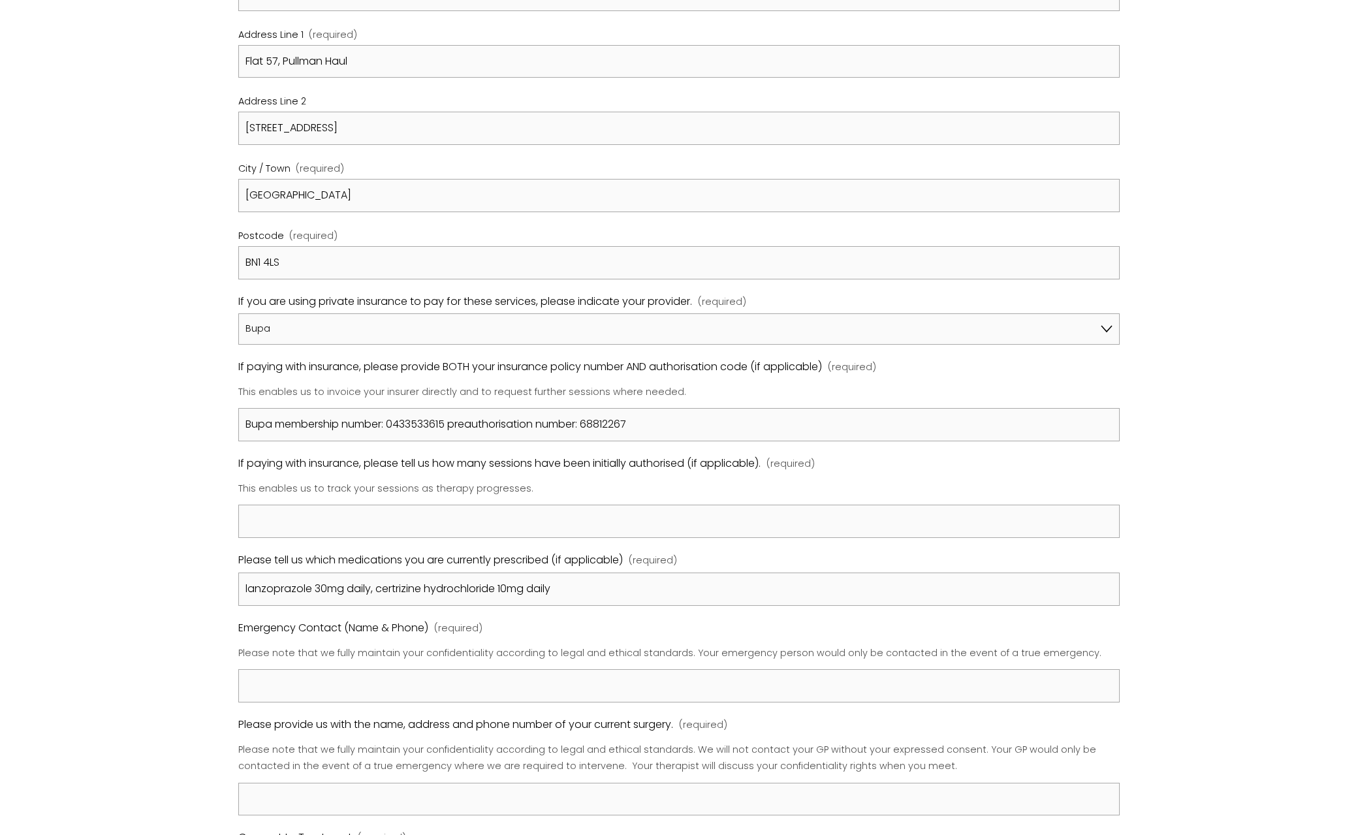
scroll to position [914, 0]
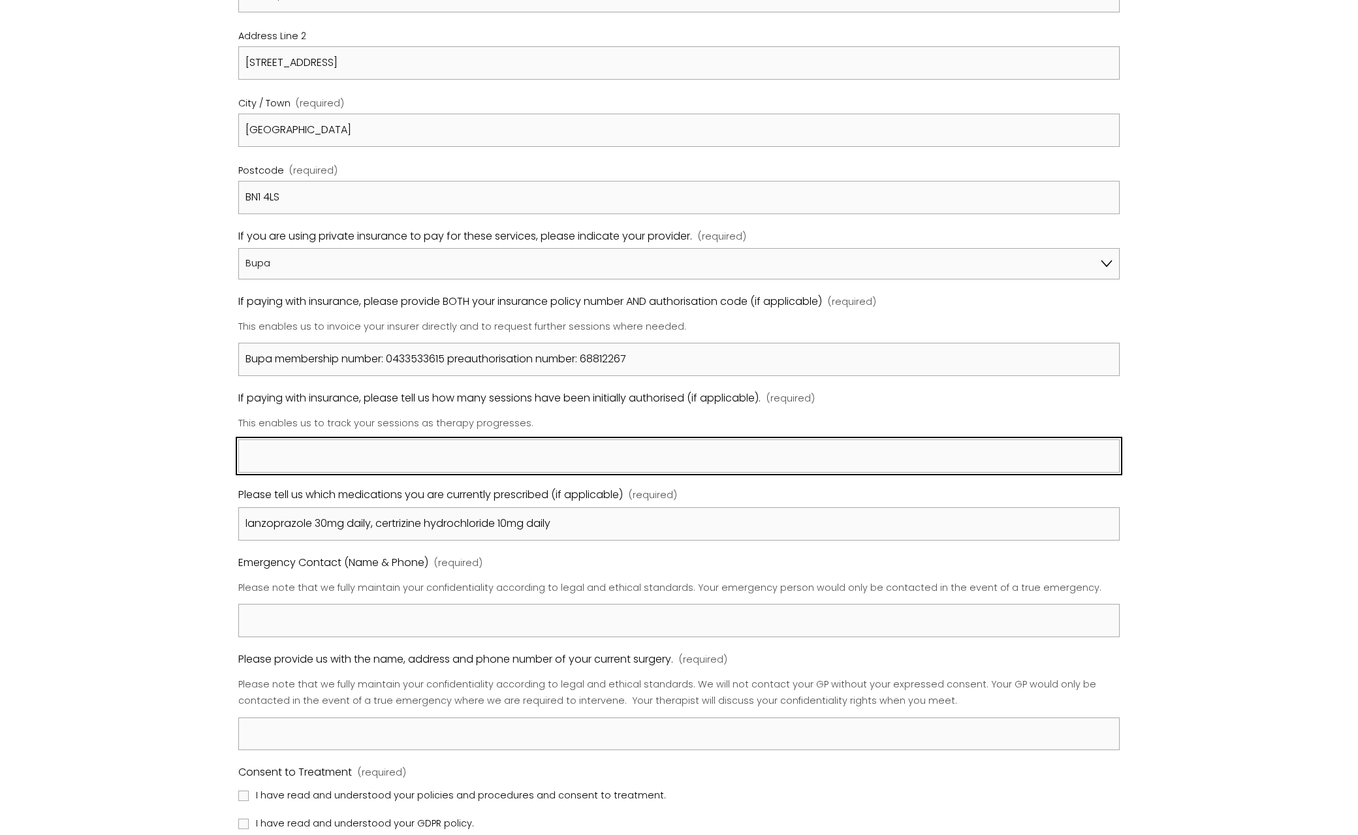
click at [419, 441] on input "If paying with insurance, please tell us how many sessions have been initially …" at bounding box center [679, 455] width 882 height 33
type input "i"
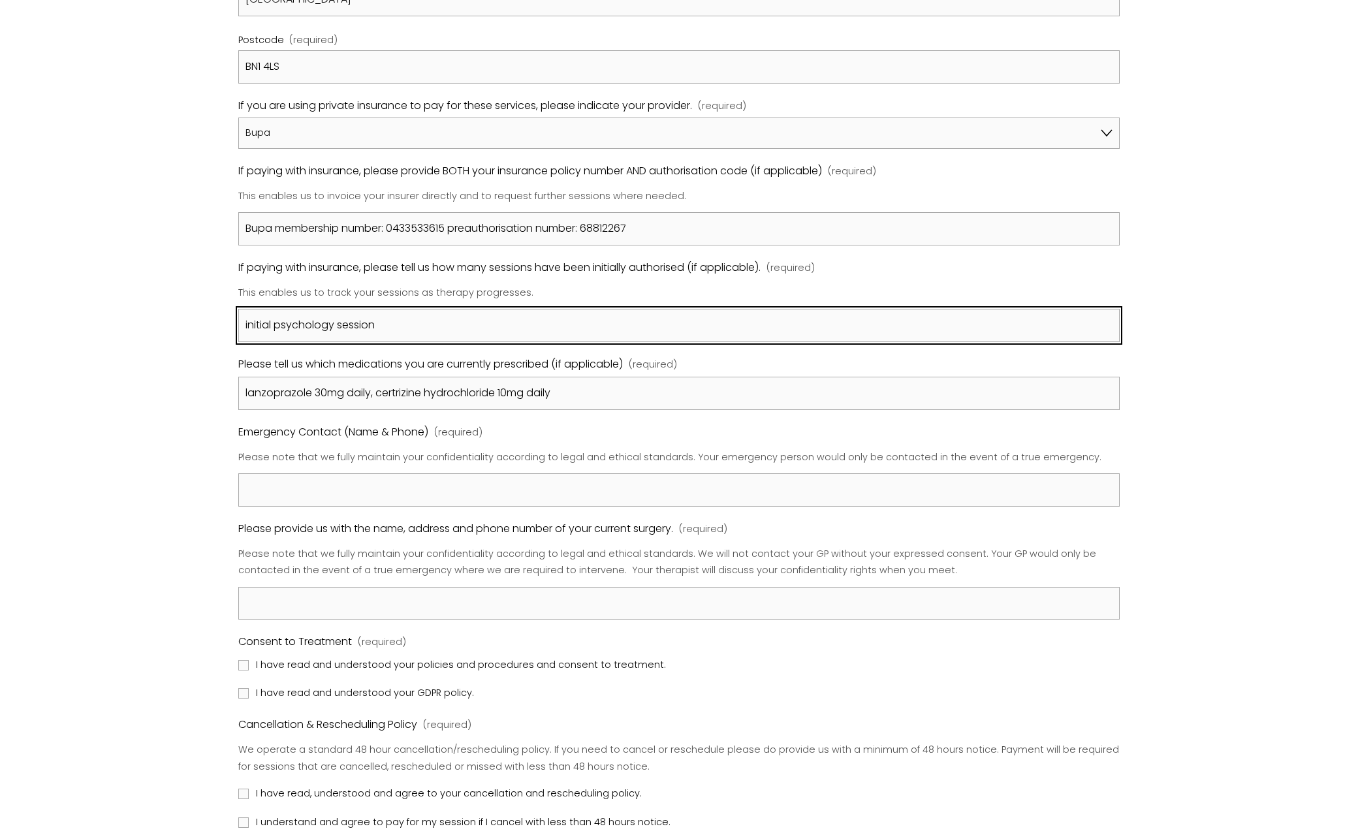
type input "initial psychology session"
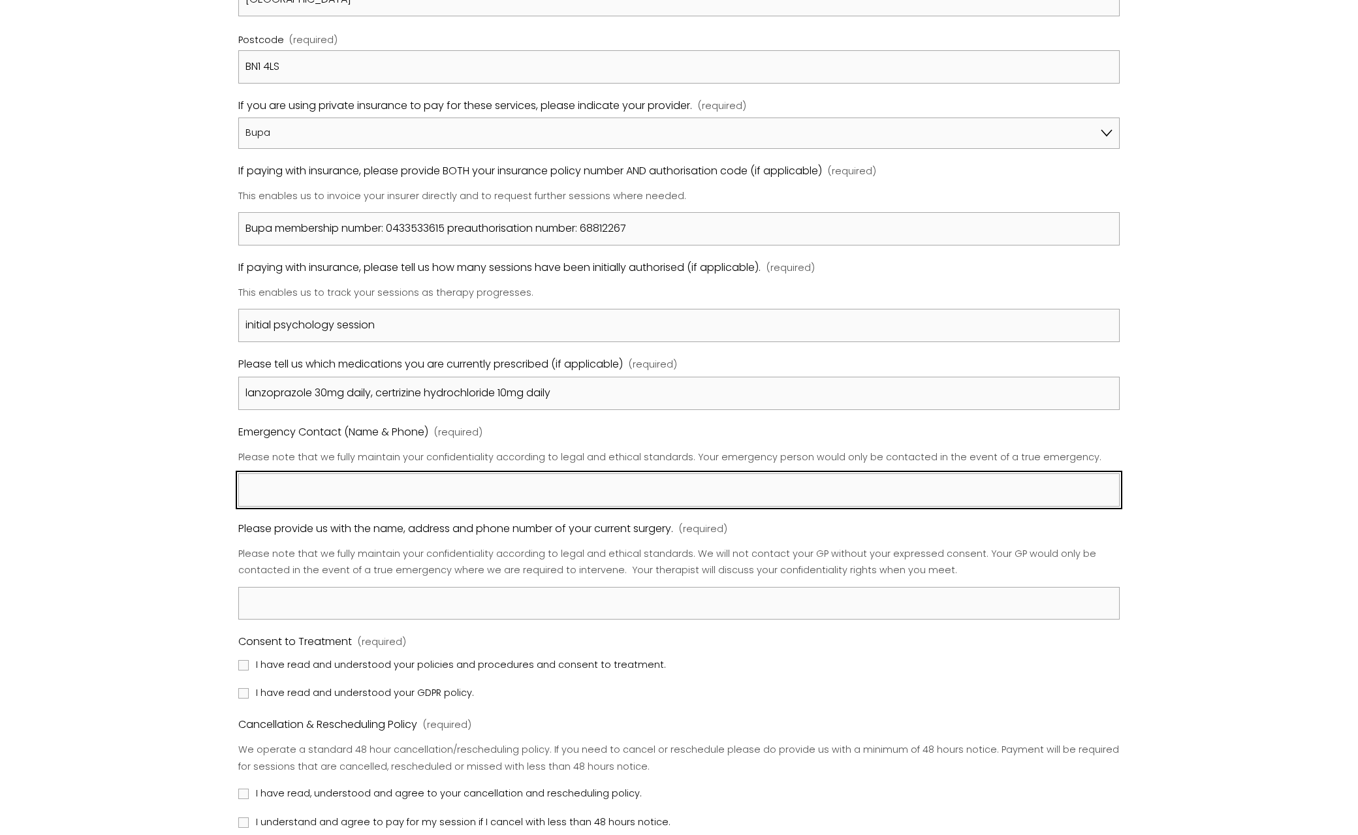
click at [334, 481] on input "Emergency Contact (Name & Phone) (required)" at bounding box center [679, 489] width 882 height 33
type input "D"
click at [1020, 478] on input "Prof [PERSON_NAME]," at bounding box center [679, 489] width 882 height 33
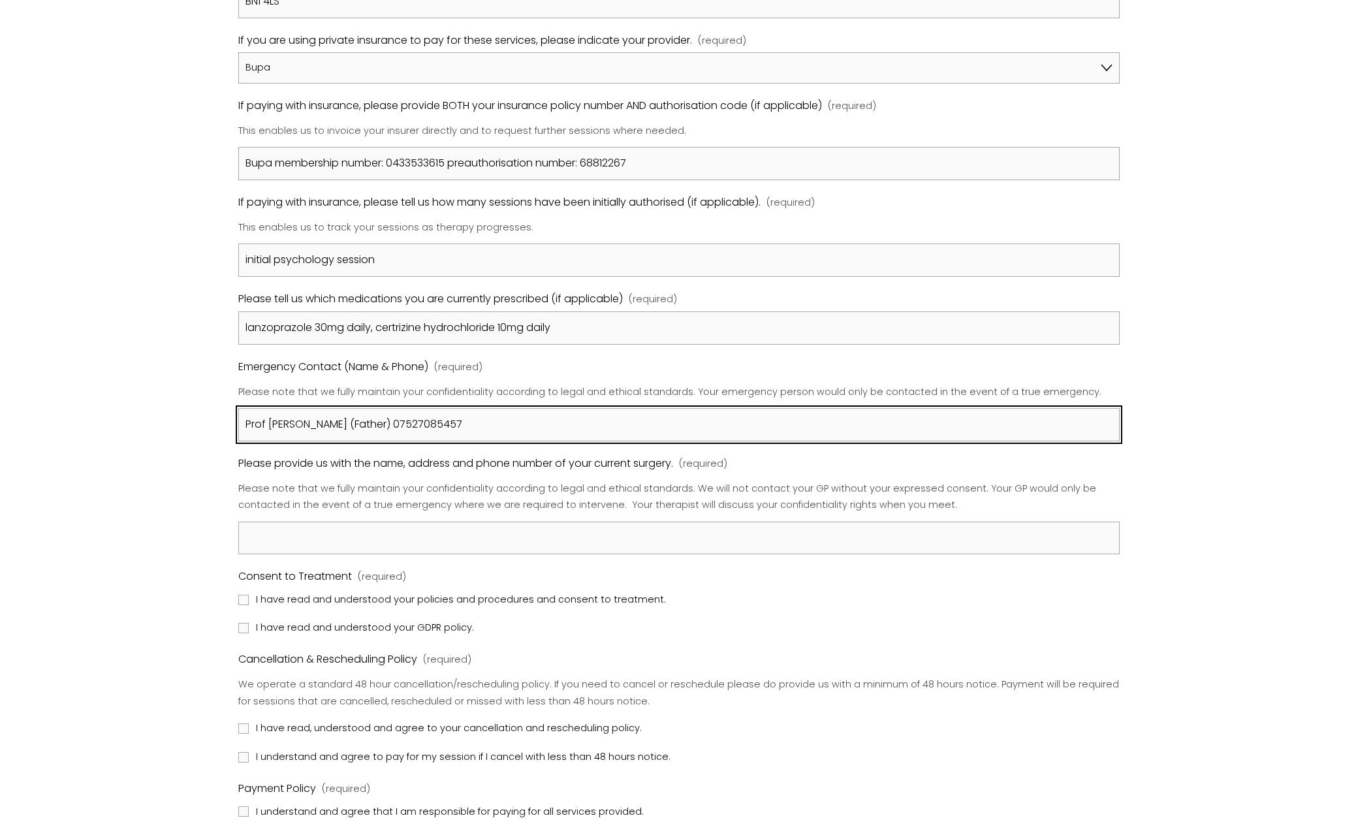
type input "Prof [PERSON_NAME] (Father) 07527085457"
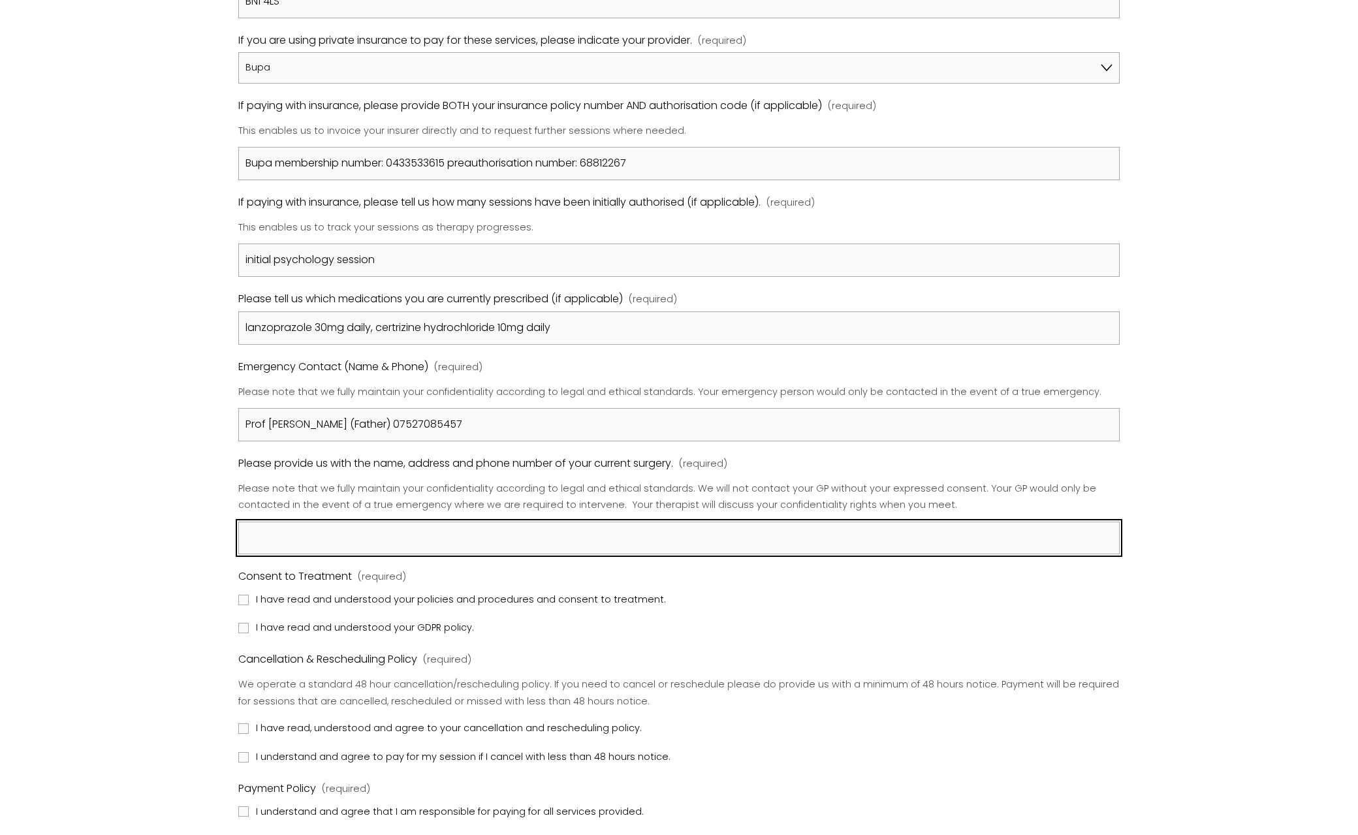
click at [492, 527] on input "Please provide us with the name, address and phone number of your current surge…" at bounding box center [679, 538] width 882 height 33
paste input ". [GEOGRAPHIC_DATA]"
paste input "[STREET_ADDRESS]"
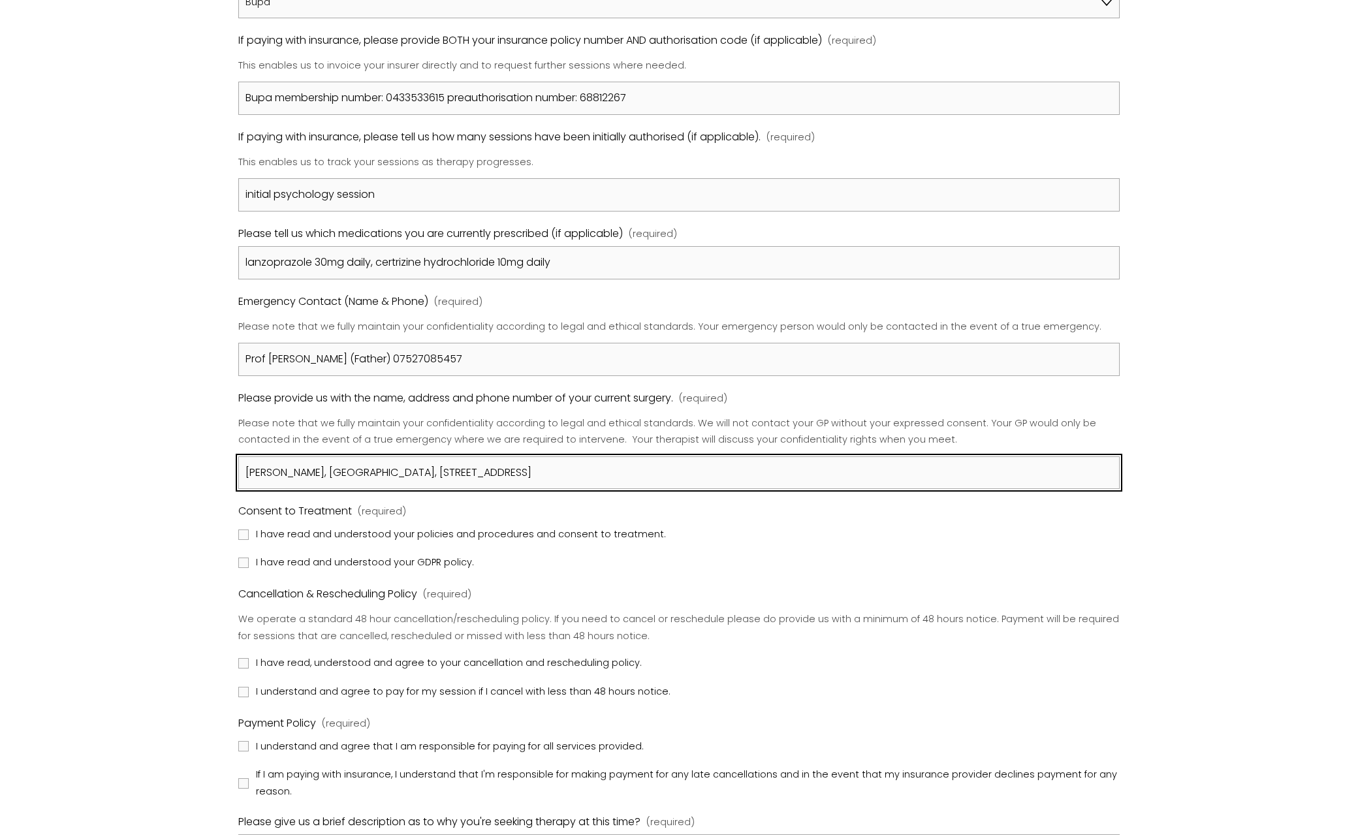
type input "[PERSON_NAME], [GEOGRAPHIC_DATA], [STREET_ADDRESS]"
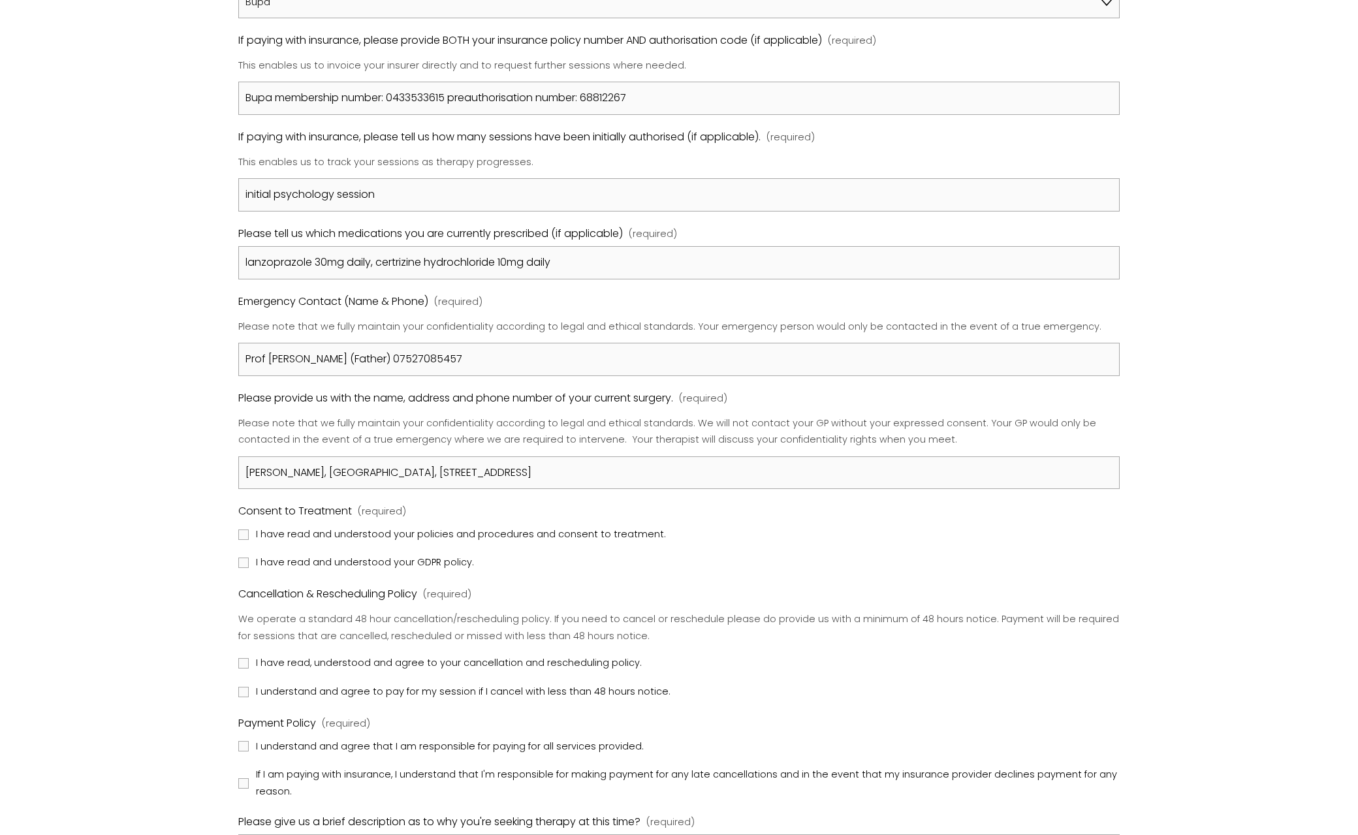
click at [249, 530] on label "I have read and understood your policies and procedures and consent to treatmen…" at bounding box center [453, 534] width 430 height 17
click at [249, 530] on input "I have read and understood your policies and procedures and consent to treatmen…" at bounding box center [243, 535] width 10 height 10
checkbox input "true"
click at [241, 562] on input "I have read and understood your GDPR policy." at bounding box center [243, 563] width 10 height 10
checkbox input "true"
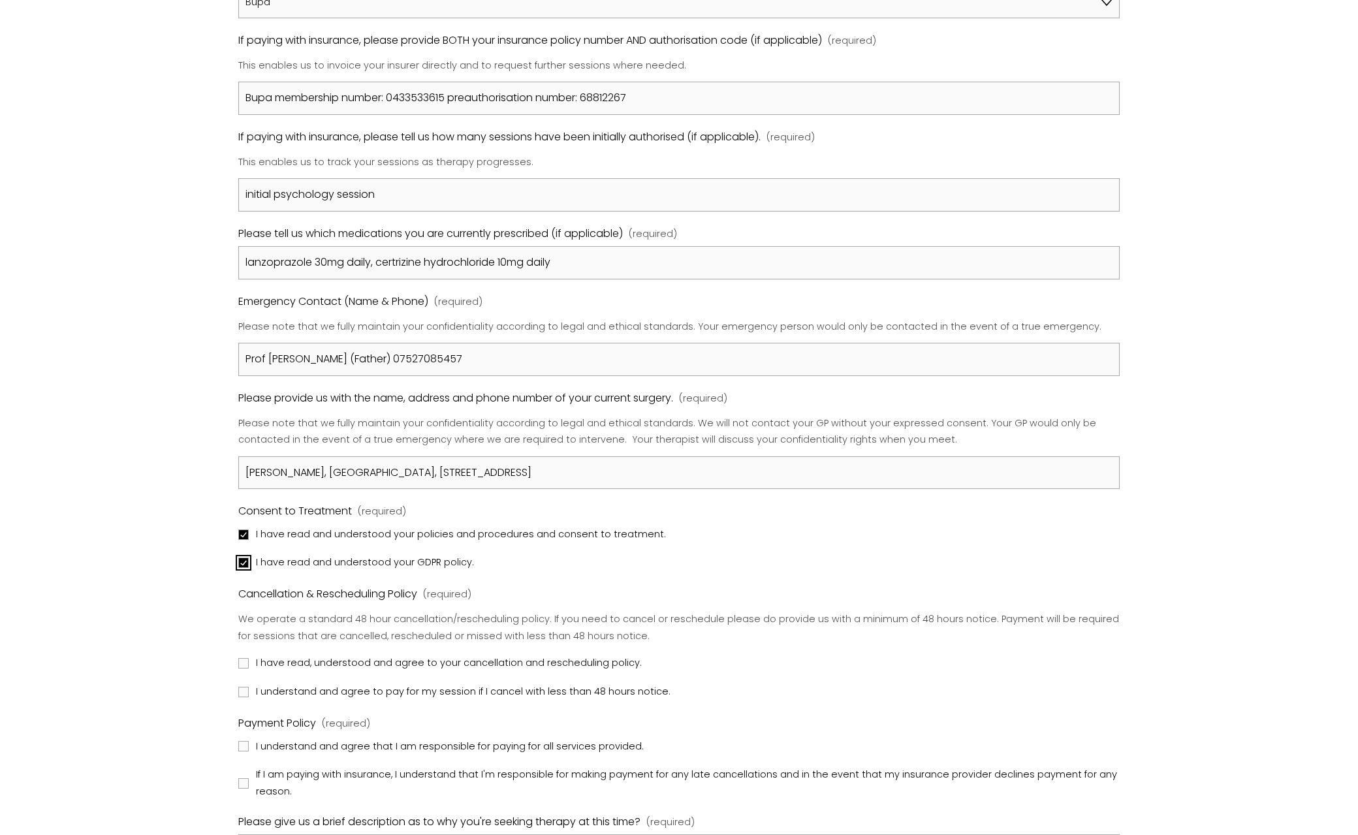
scroll to position [1371, 0]
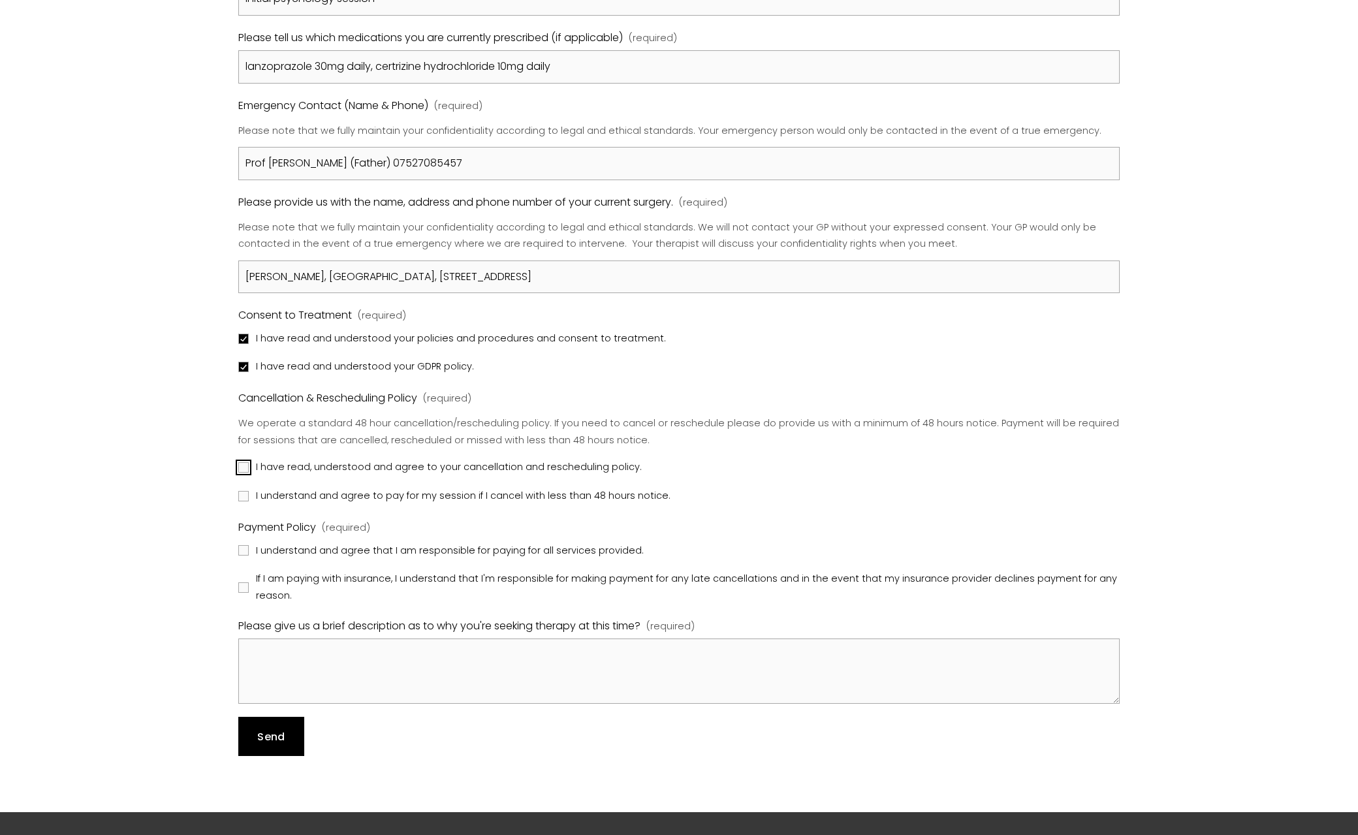
click at [241, 462] on input "I have read, understood and agree to your cancellation and rescheduling policy." at bounding box center [243, 467] width 10 height 10
checkbox input "true"
click at [242, 494] on input "I understand and agree to pay for my session if I cancel with less than 48 hour…" at bounding box center [243, 496] width 10 height 10
checkbox input "true"
click at [247, 547] on input "I understand and agree that I am responsible for paying for all services provid…" at bounding box center [243, 550] width 10 height 10
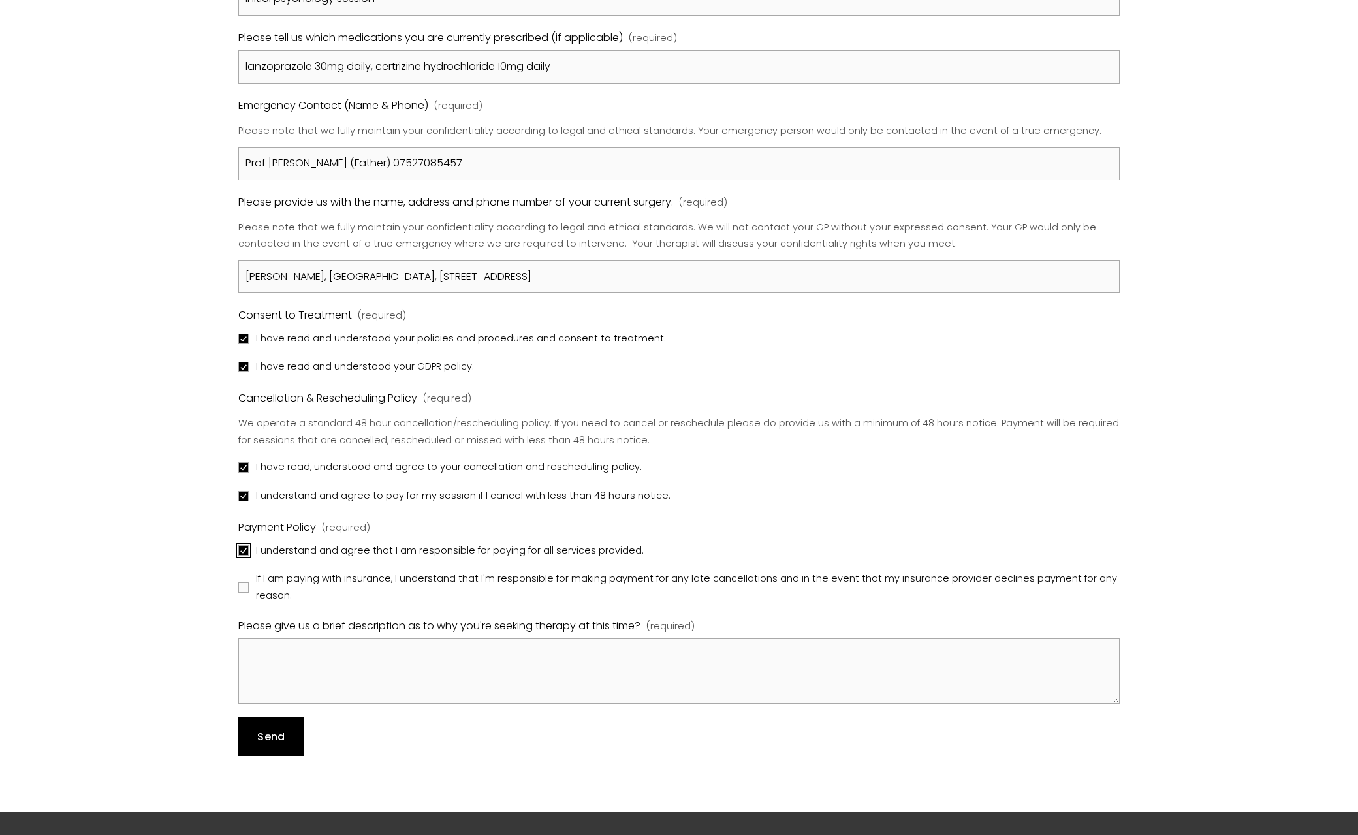
checkbox input "true"
click at [241, 583] on input "If I am paying with insurance, I understand that I'm responsible for making pay…" at bounding box center [243, 587] width 10 height 10
checkbox input "true"
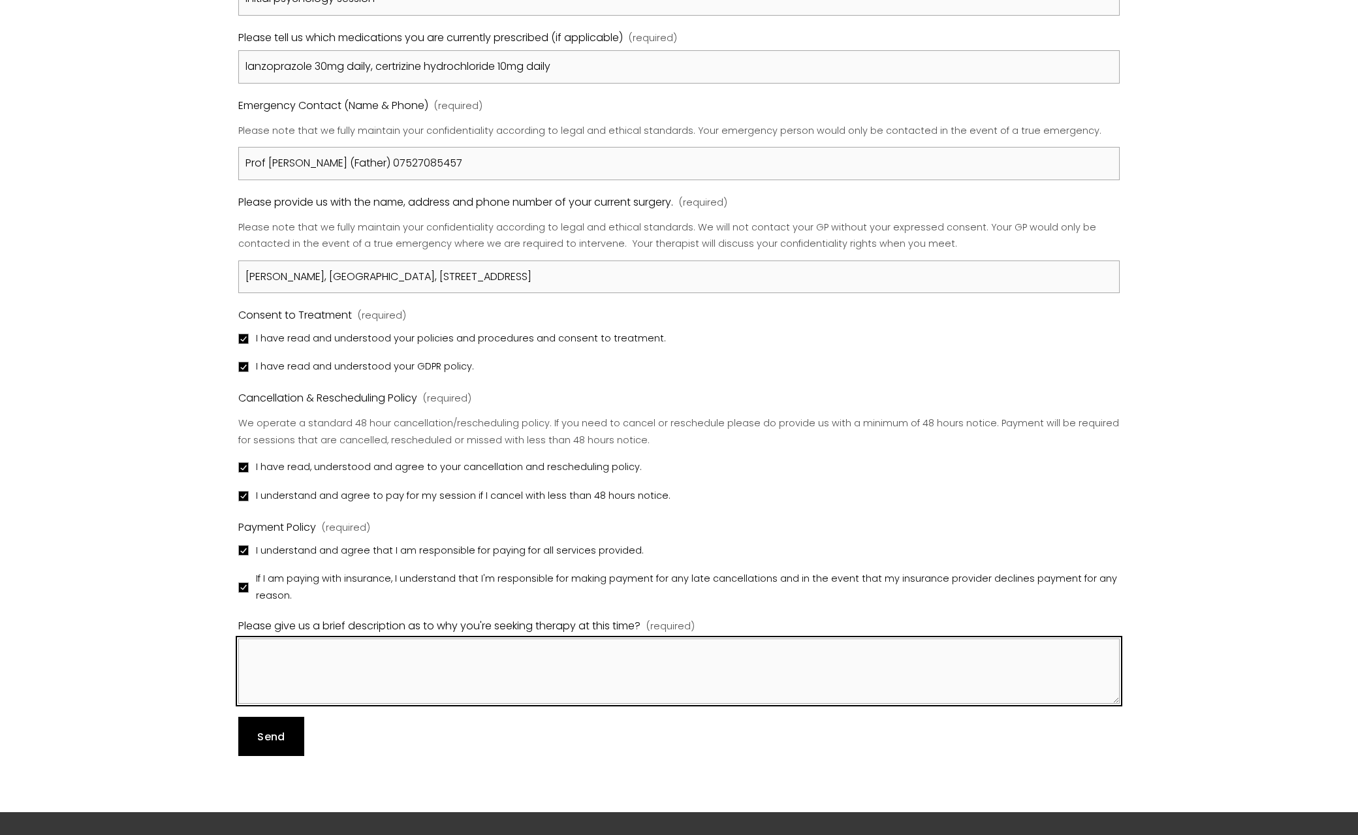
click at [383, 684] on textarea "Please give us a brief description as to why you're seeking therapy at this tim…" at bounding box center [679, 671] width 882 height 65
paste textarea "I'm looking for a clinical [MEDICAL_DATA] that can draw on multiple different t…"
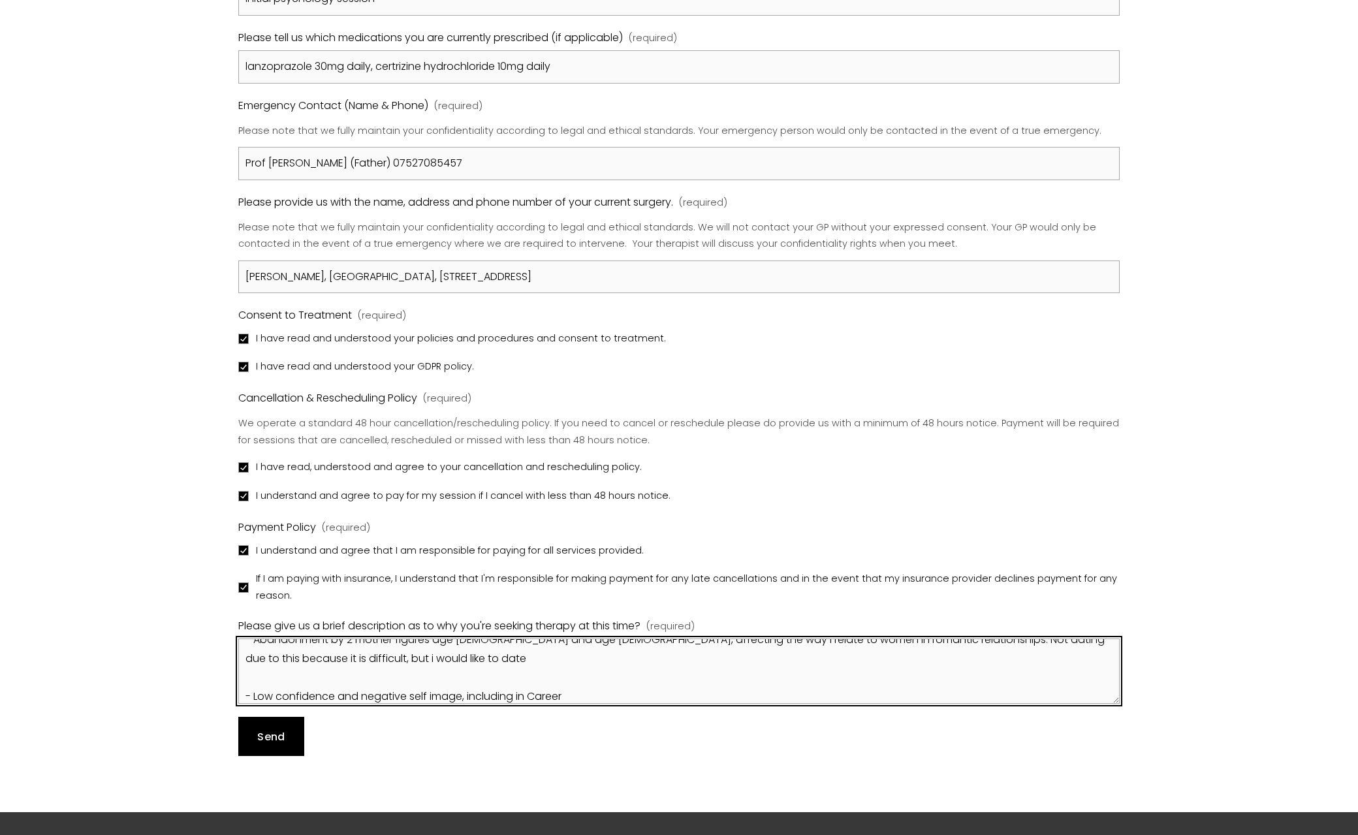
click at [375, 665] on textarea "I'm looking for a clinical [MEDICAL_DATA] that can draw on multiple different t…" at bounding box center [679, 671] width 882 height 65
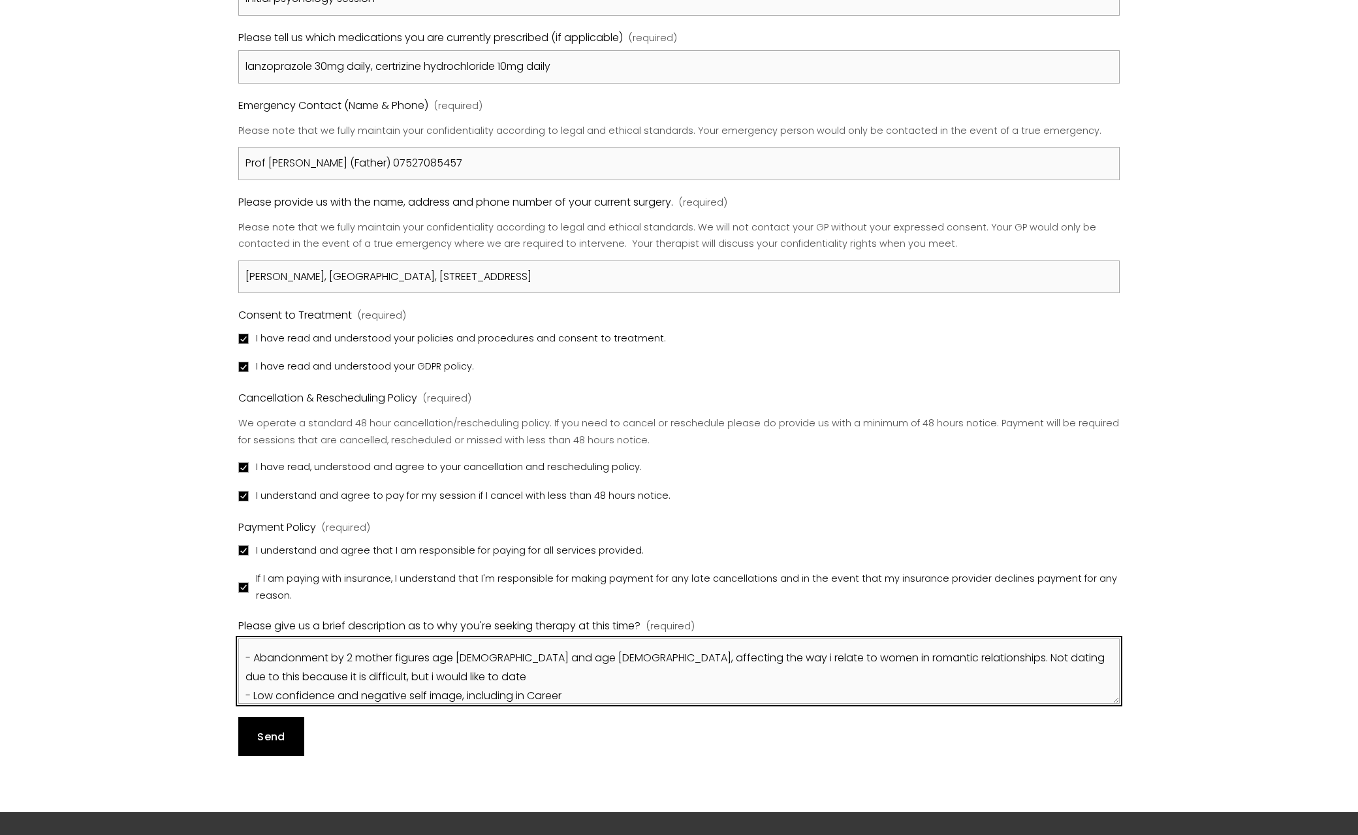
scroll to position [101, 0]
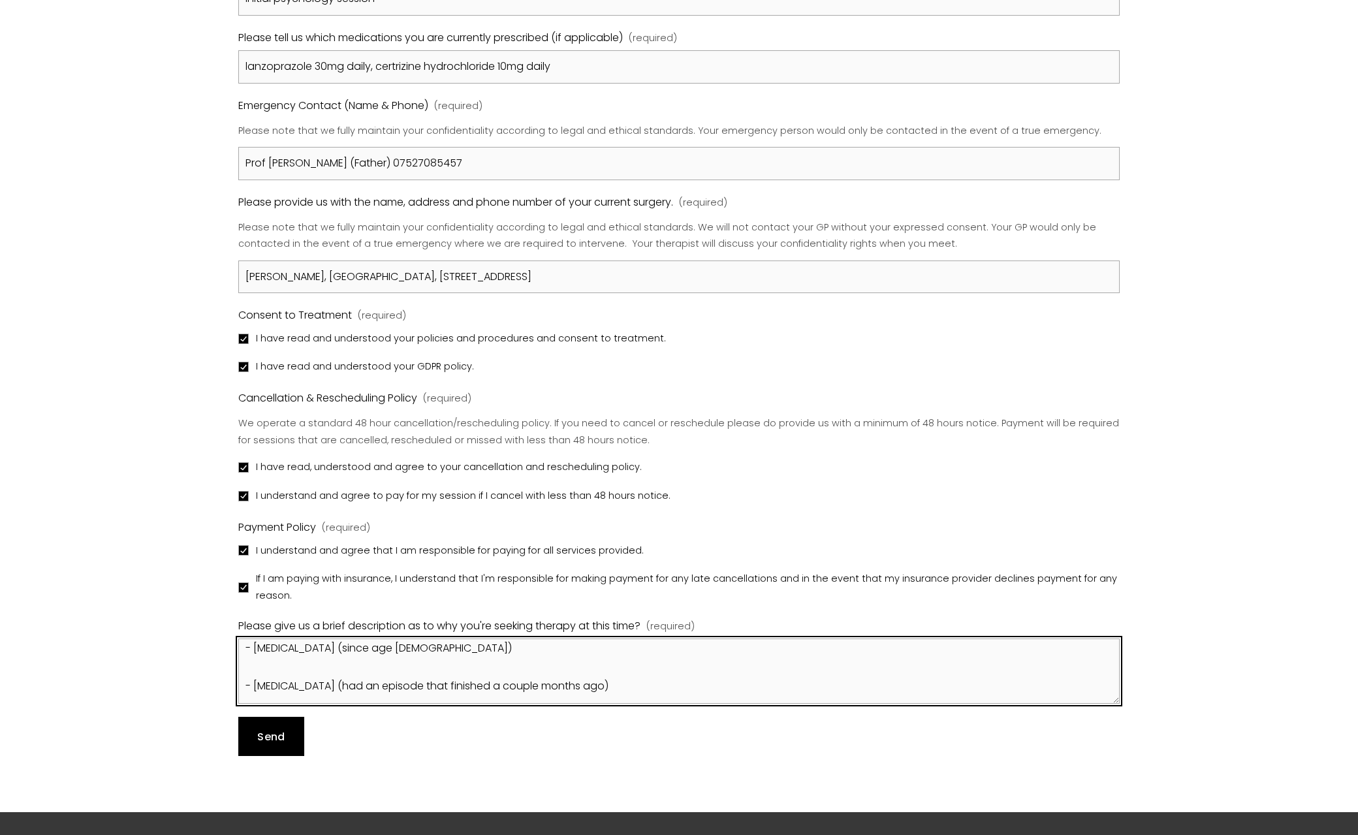
click at [359, 656] on textarea "I'm looking for a clinical [MEDICAL_DATA] that can draw on multiple different t…" at bounding box center [679, 671] width 882 height 65
click at [350, 641] on textarea "I'm looking for a clinical [MEDICAL_DATA] that can draw on multiple different t…" at bounding box center [679, 671] width 882 height 65
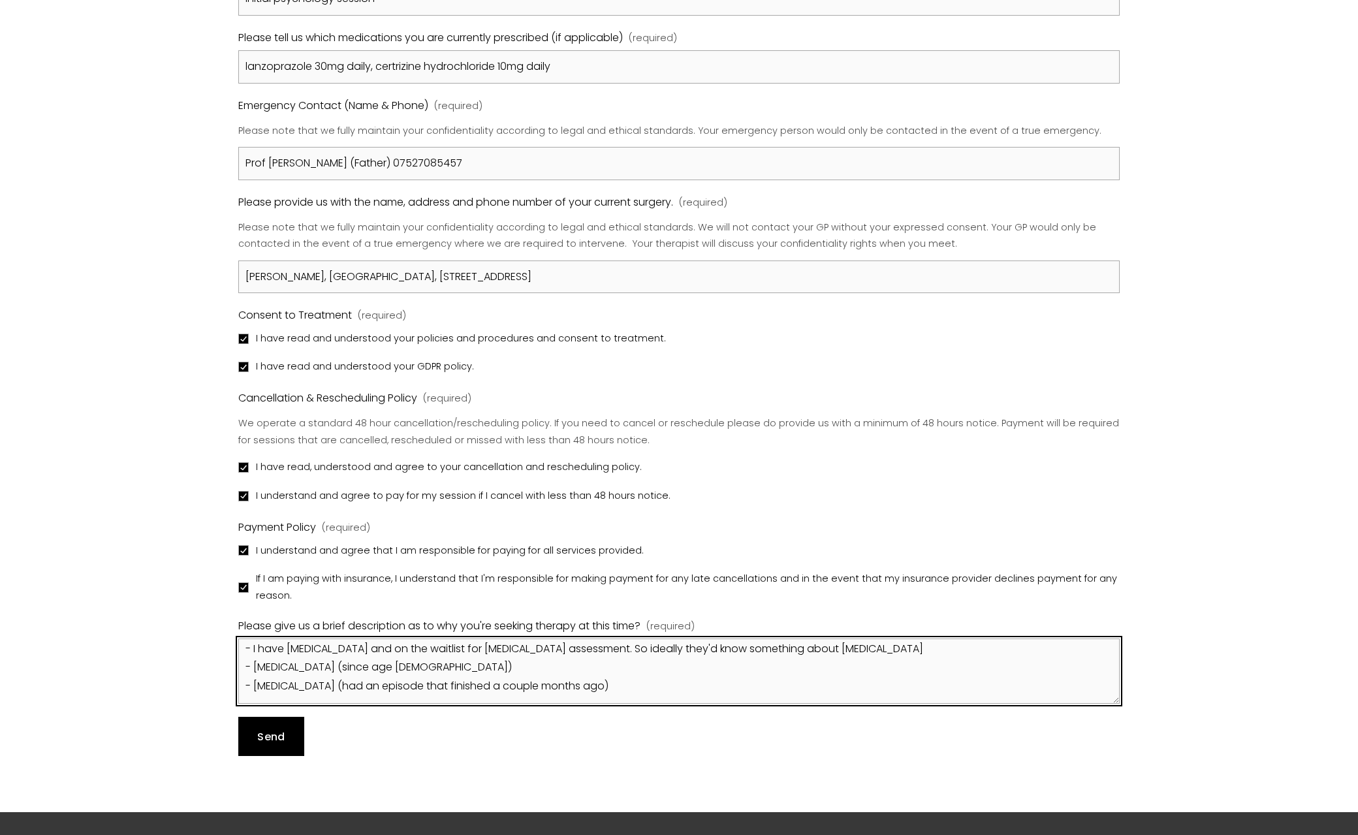
scroll to position [128, 0]
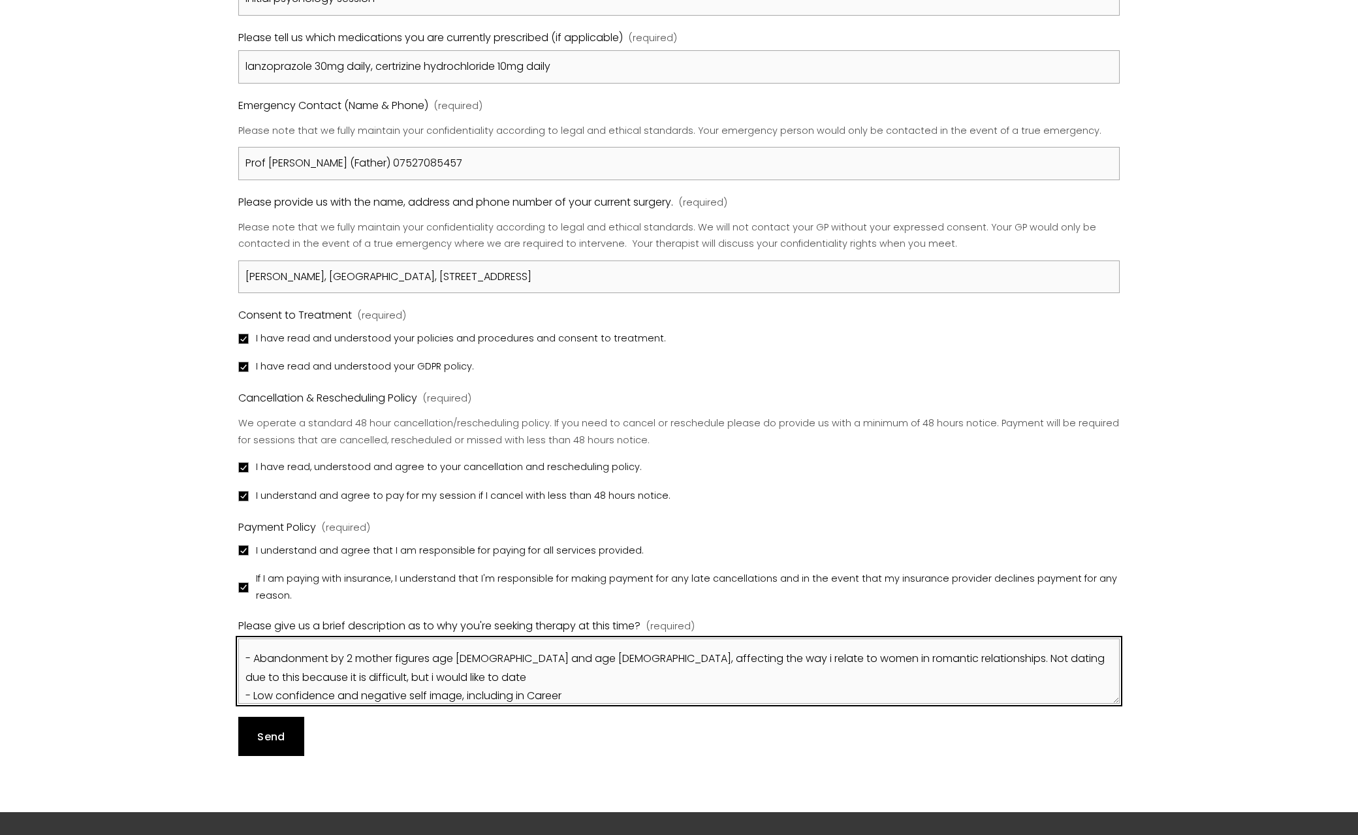
click at [347, 639] on textarea "I'm looking for a clinical [MEDICAL_DATA] that can draw on multiple different t…" at bounding box center [679, 671] width 882 height 65
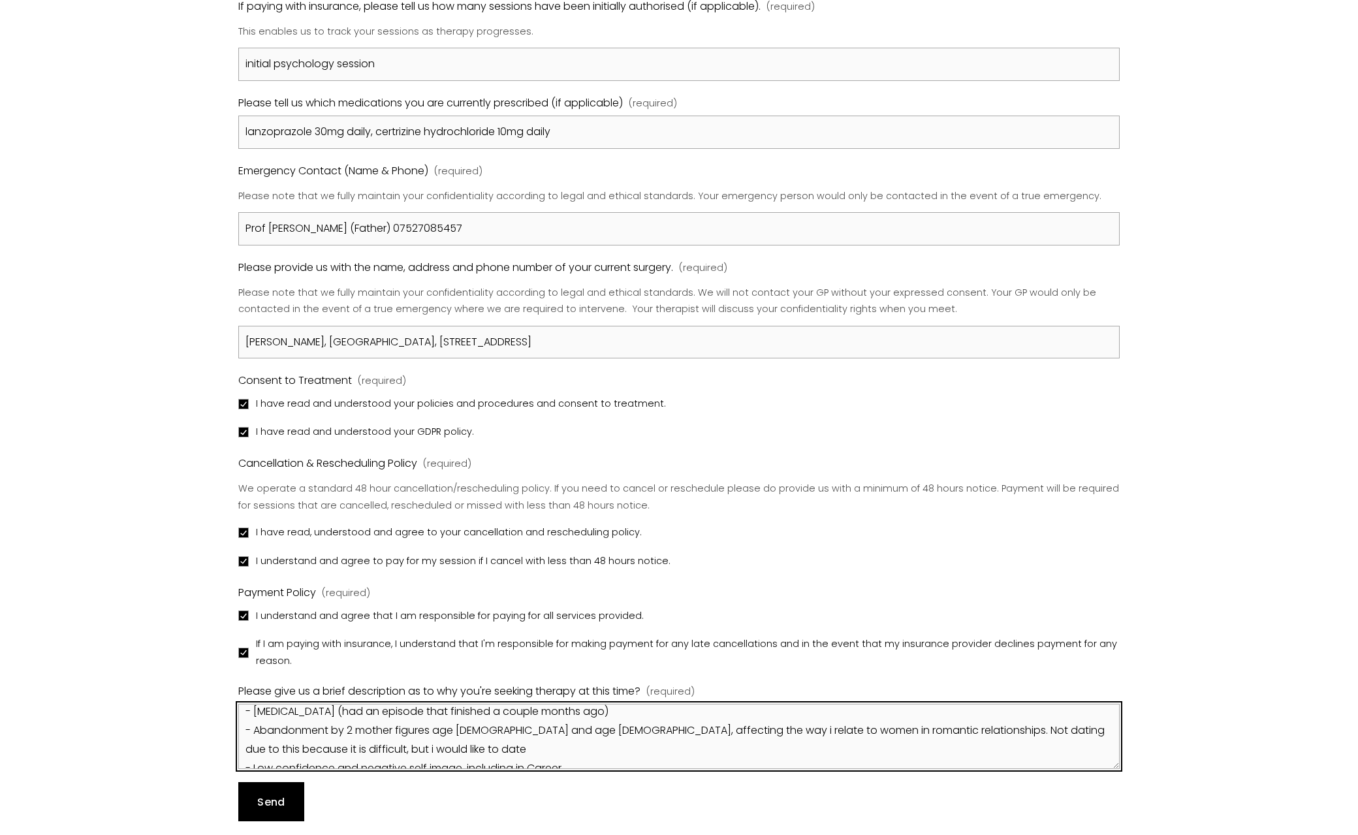
scroll to position [0, 0]
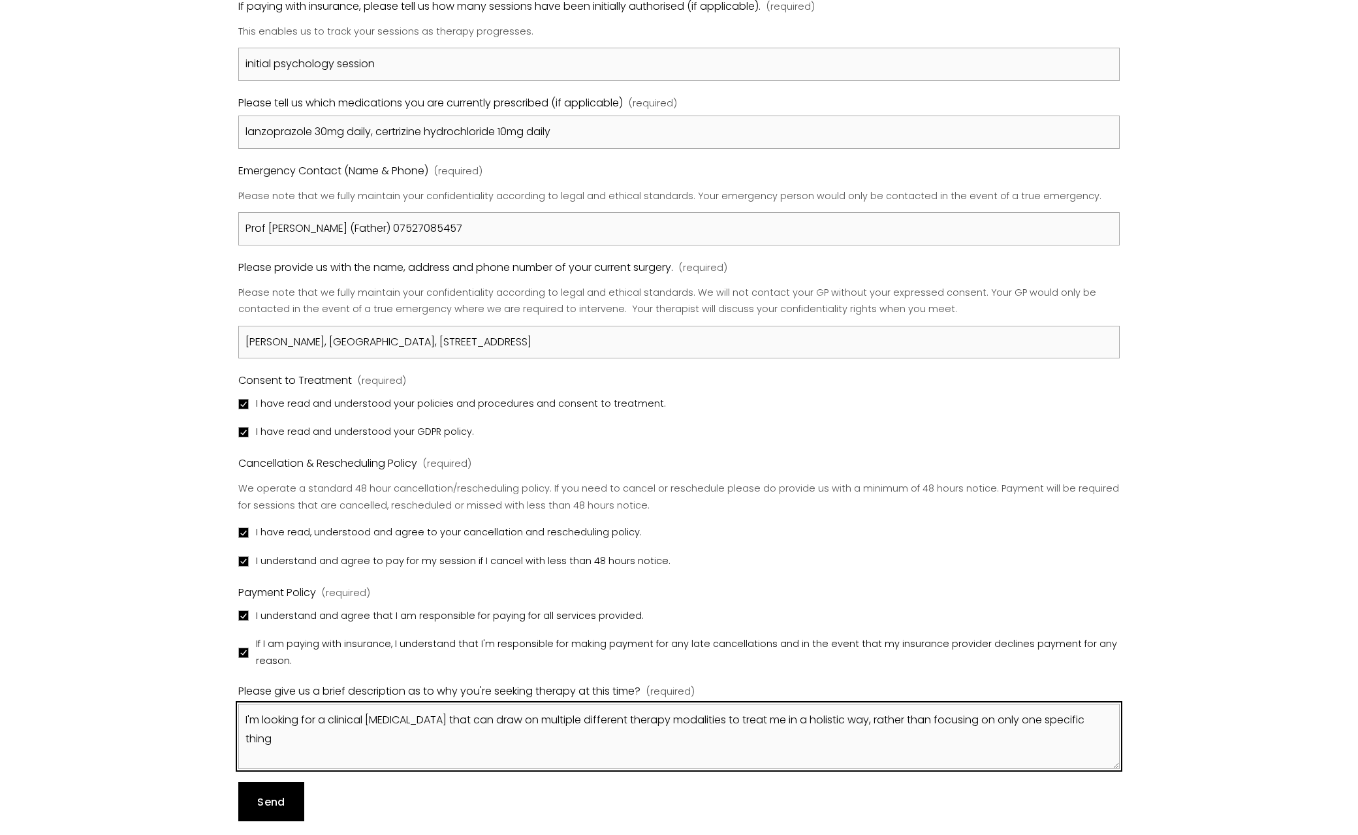
click at [324, 748] on textarea "I'm looking for a clinical [MEDICAL_DATA] that can draw on multiple different t…" at bounding box center [679, 736] width 882 height 65
click at [534, 716] on textarea "- I have [MEDICAL_DATA] and on the waitlist for [MEDICAL_DATA] assessment. So i…" at bounding box center [679, 736] width 882 height 65
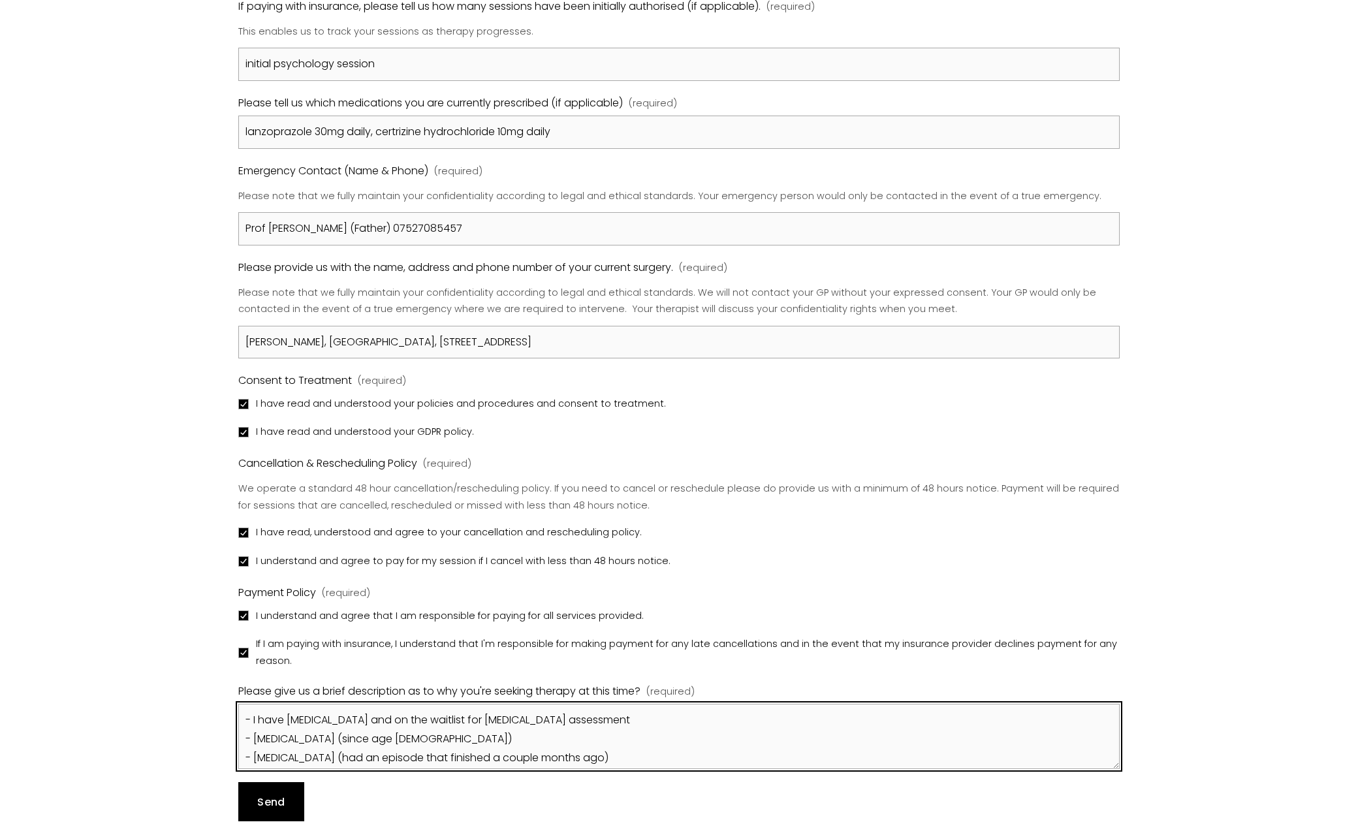
click at [528, 729] on textarea "- I have [MEDICAL_DATA] and on the waitlist for [MEDICAL_DATA] assessment - [ME…" at bounding box center [679, 736] width 882 height 65
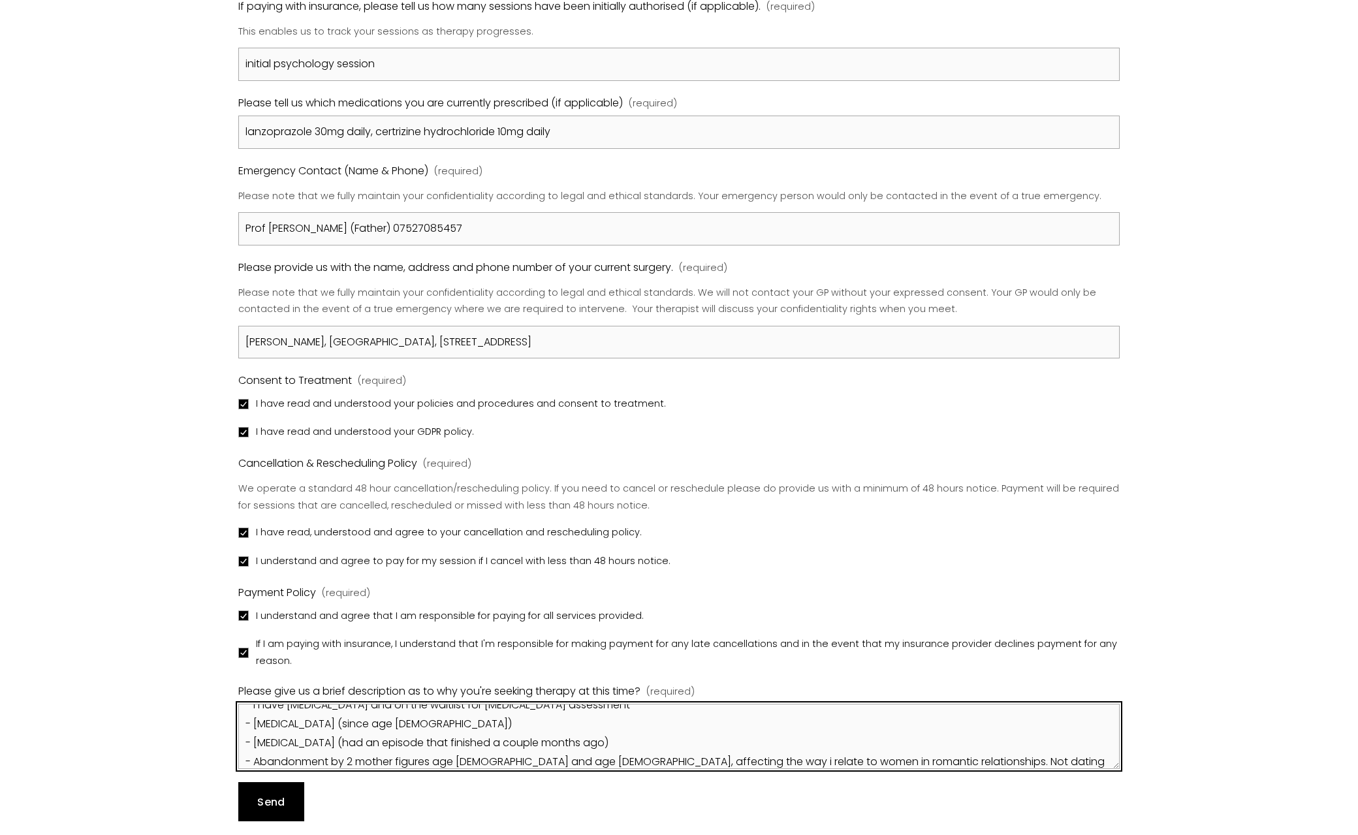
scroll to position [34, 0]
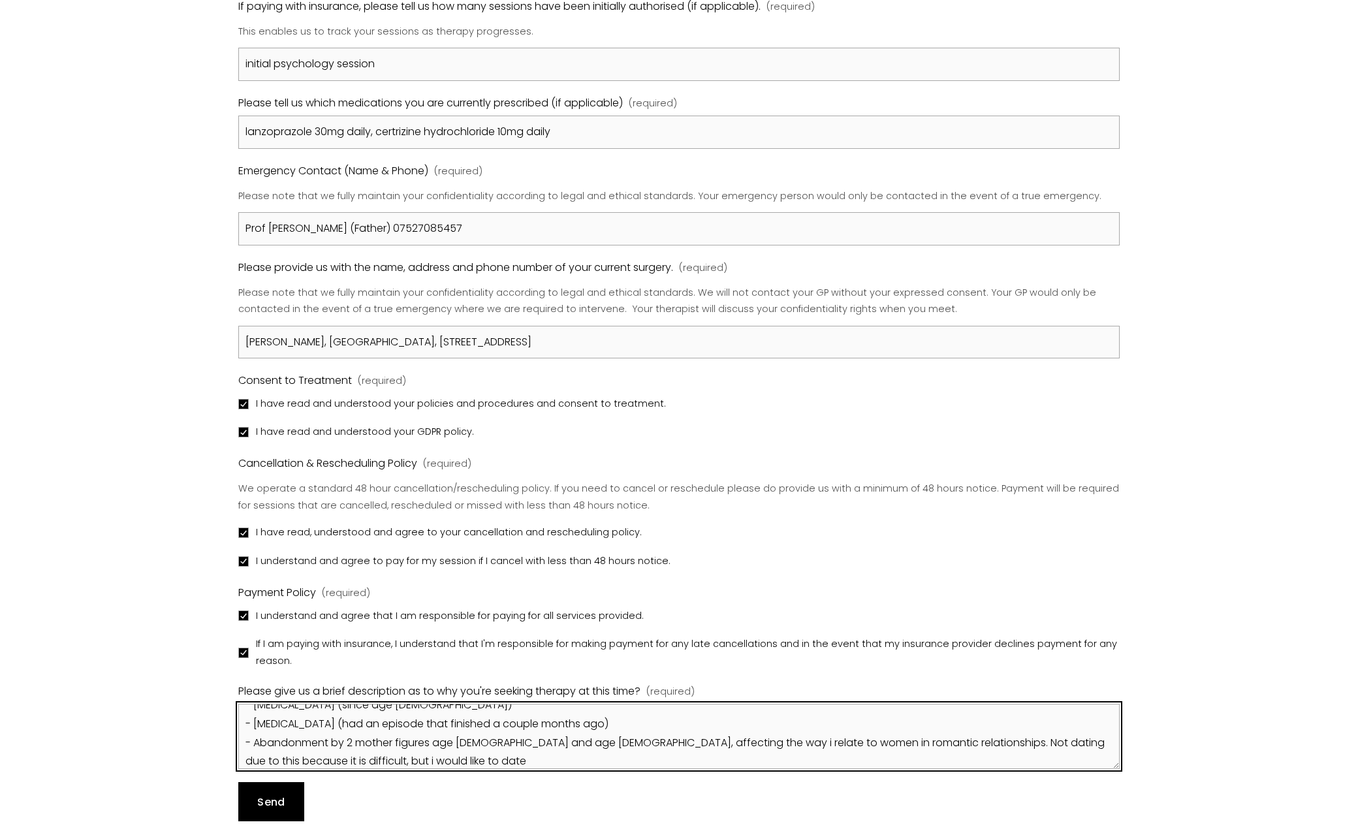
click at [552, 722] on textarea "- I have [MEDICAL_DATA] and on the waitlist for [MEDICAL_DATA] assessment - [ME…" at bounding box center [679, 736] width 882 height 65
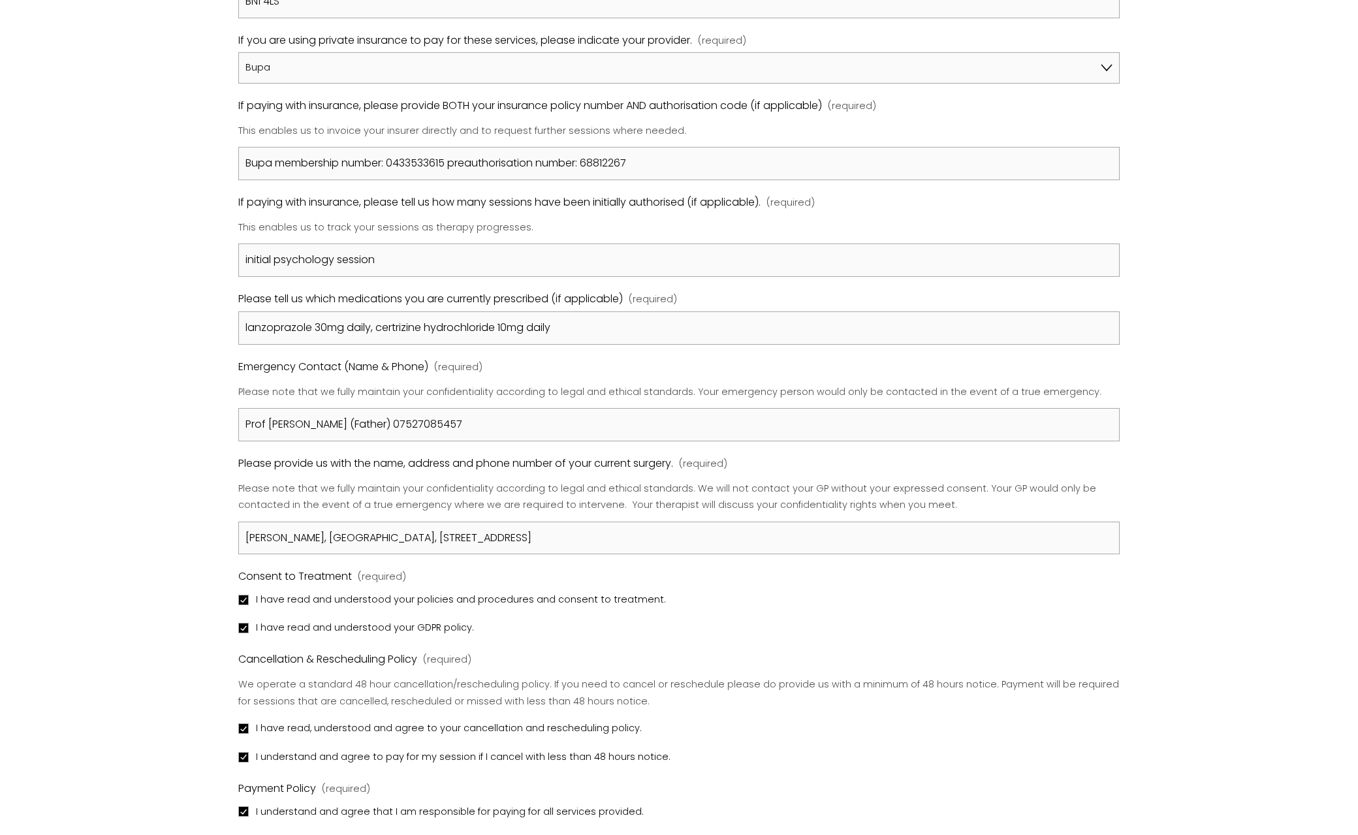
scroll to position [1175, 0]
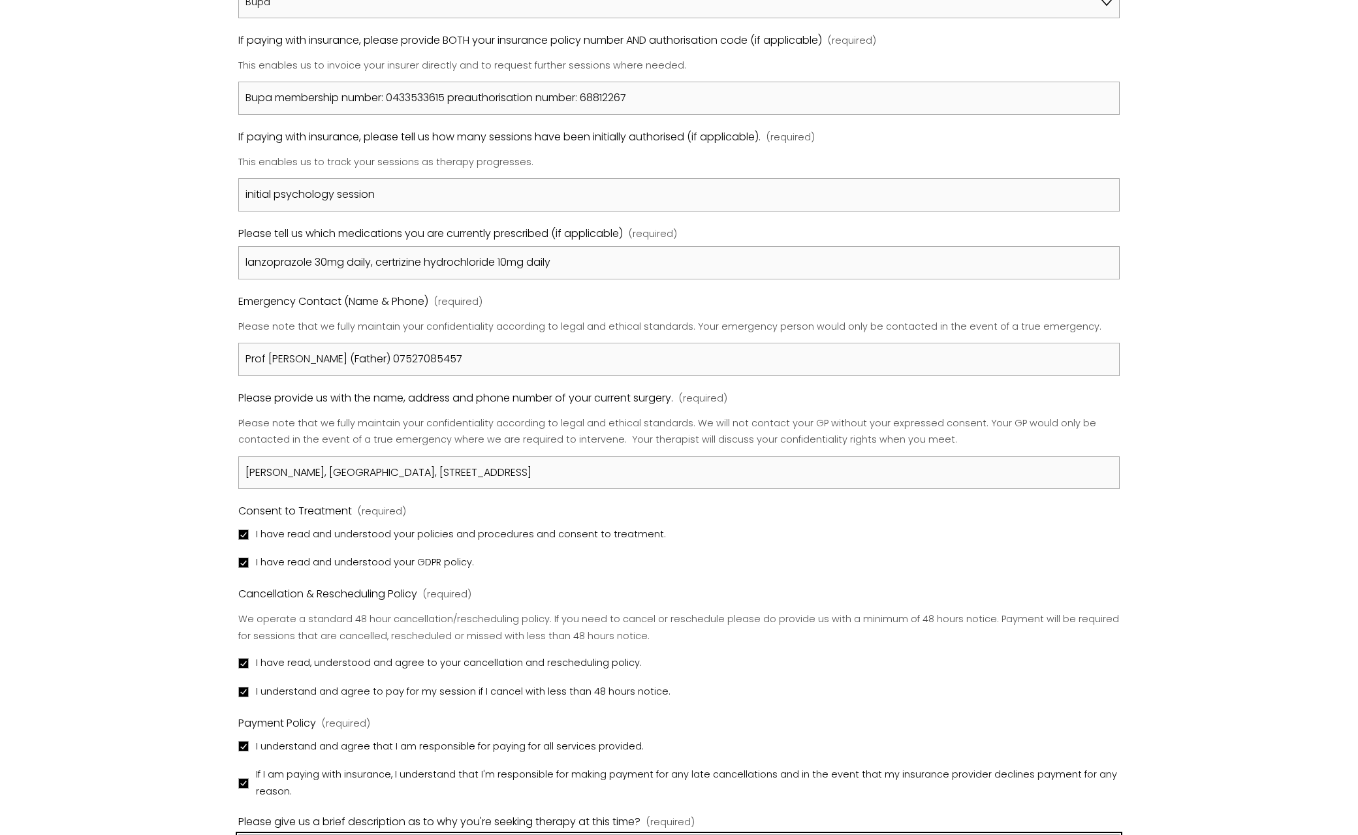
type textarea "- I have [MEDICAL_DATA] and on the waitlist for [MEDICAL_DATA] assessment - [ME…"
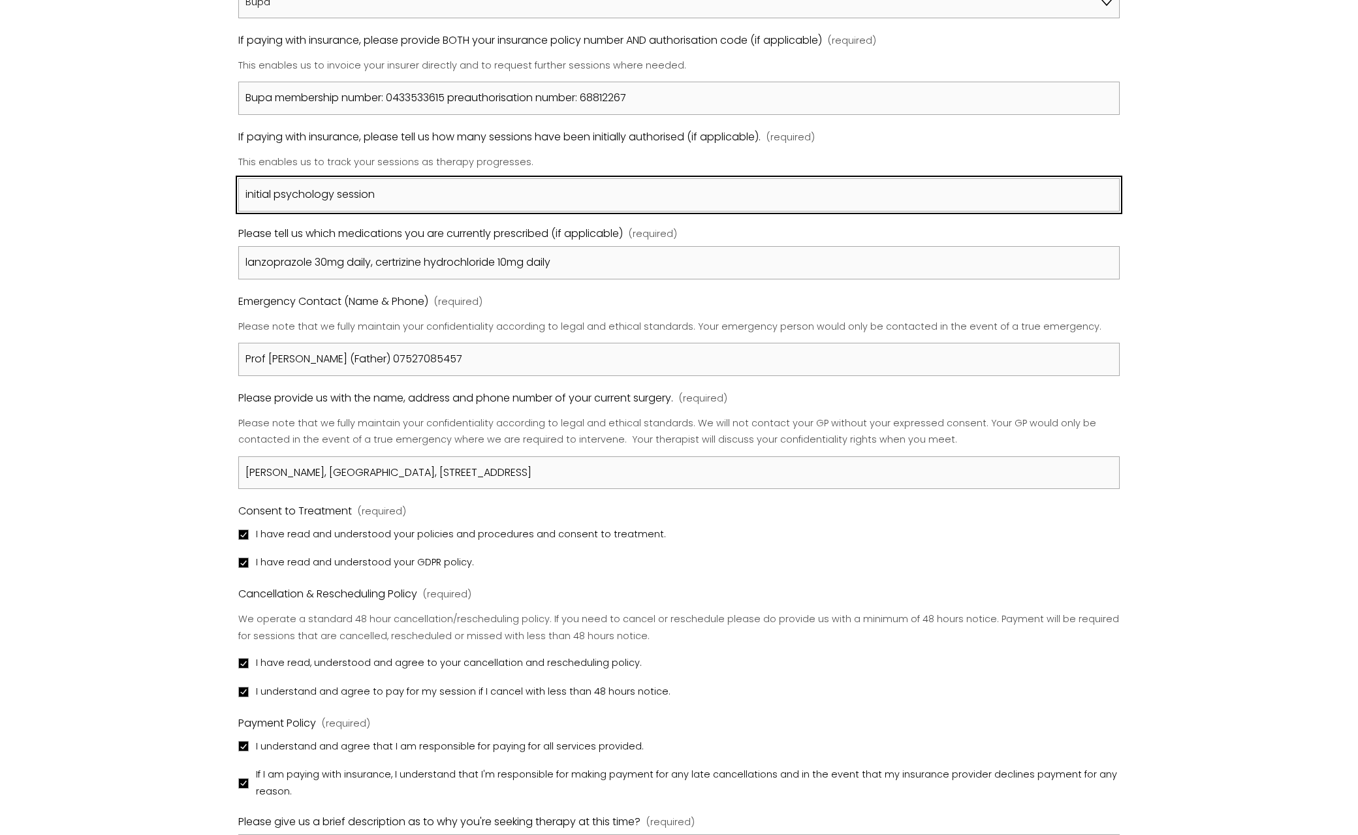
click at [245, 198] on input "initial psychology session" at bounding box center [679, 194] width 882 height 33
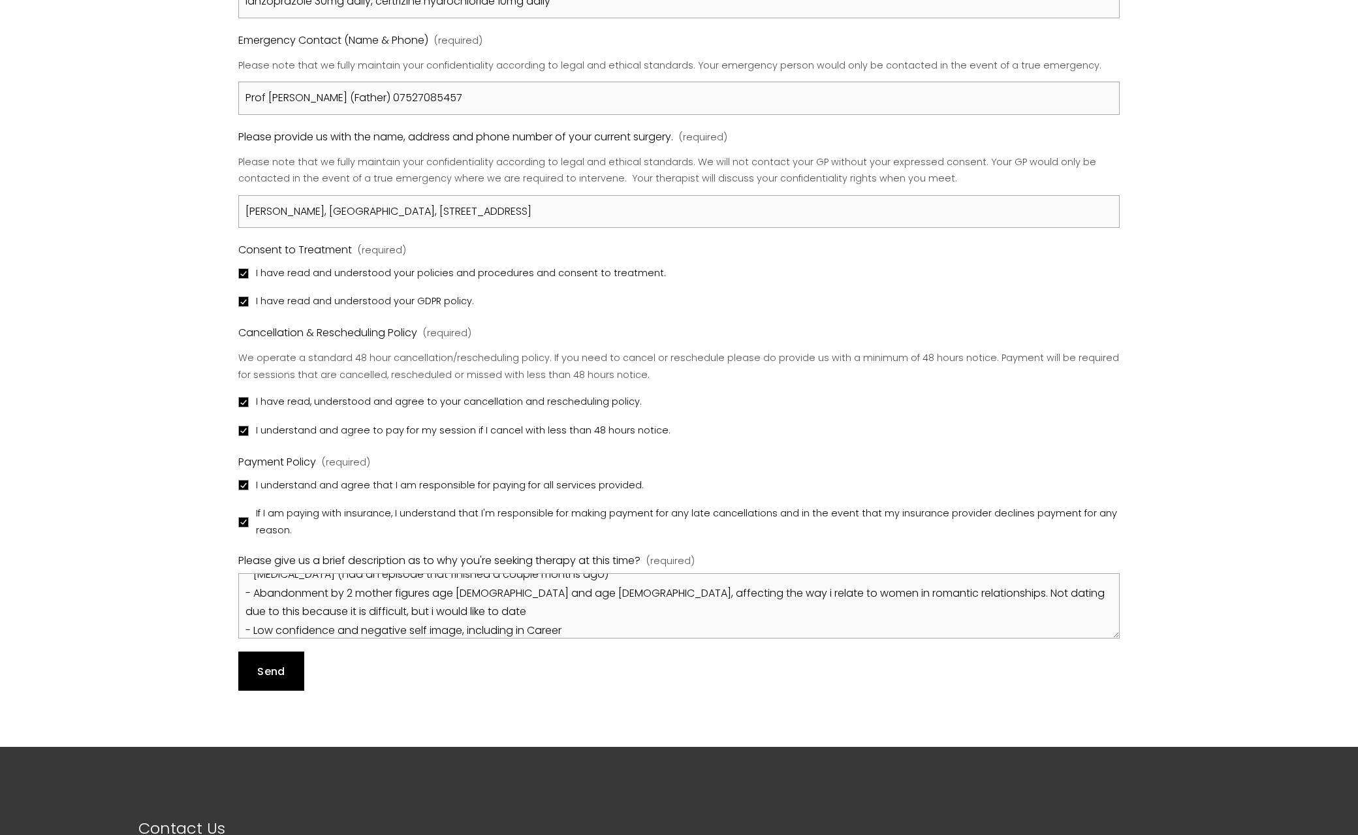
scroll to position [1502, 0]
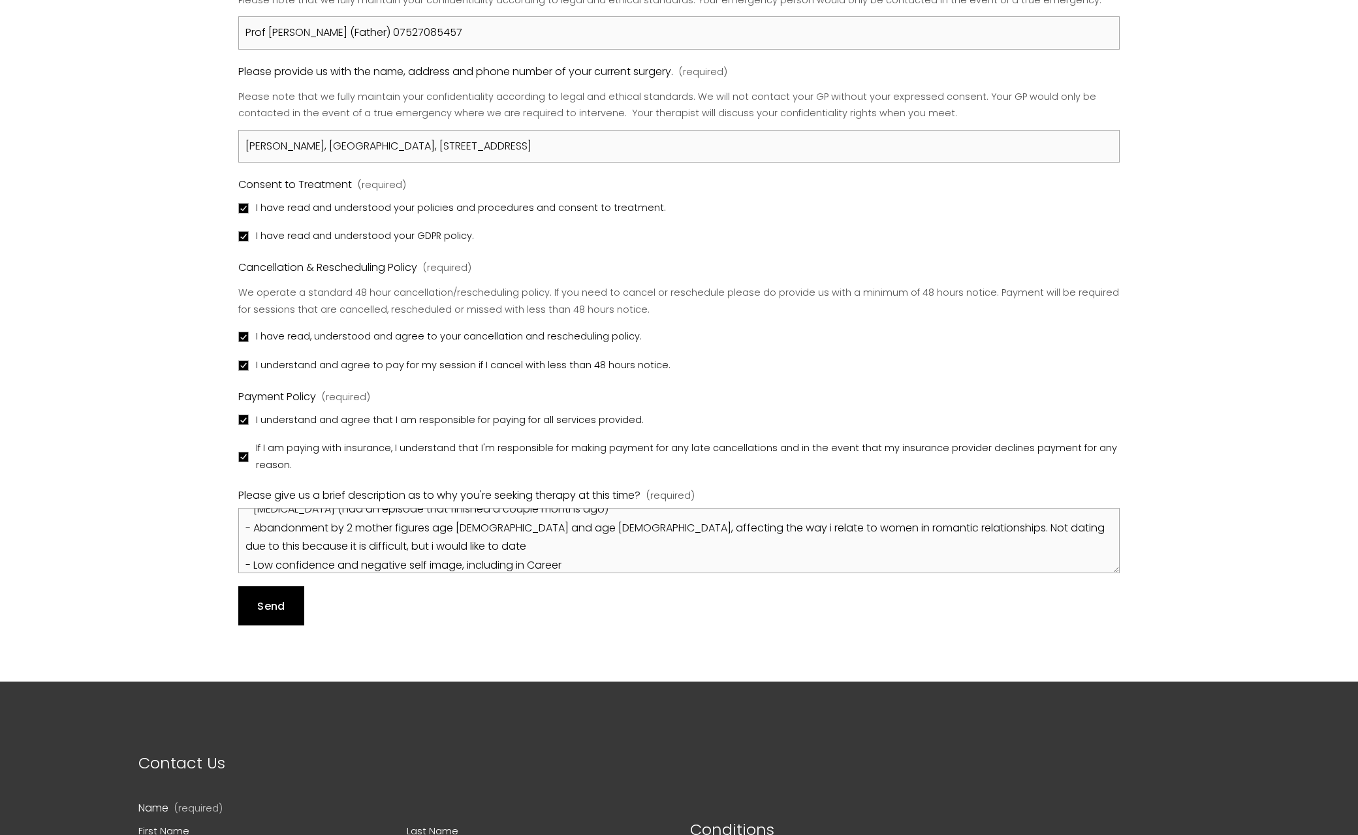
type input "1 initial psychology session"
click at [269, 599] on span "Send" at bounding box center [270, 606] width 27 height 15
